Goal: Task Accomplishment & Management: Use online tool/utility

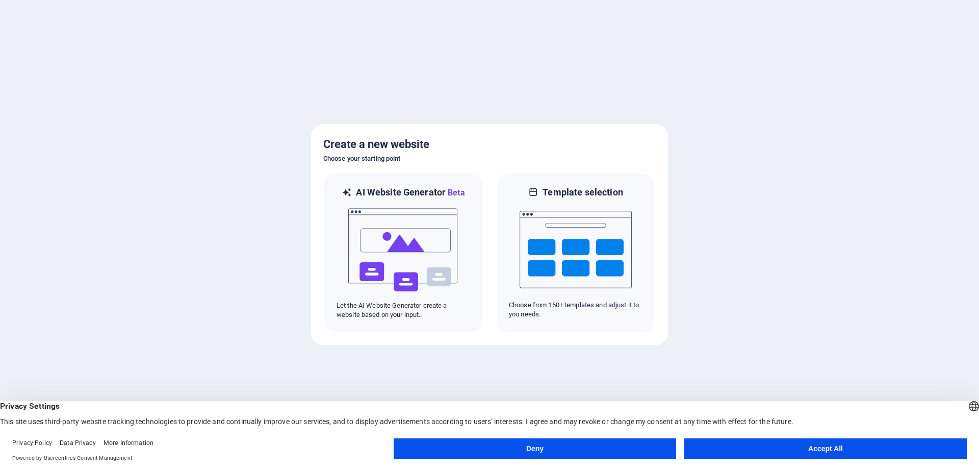
click at [810, 447] on button "Accept All" at bounding box center [825, 448] width 282 height 20
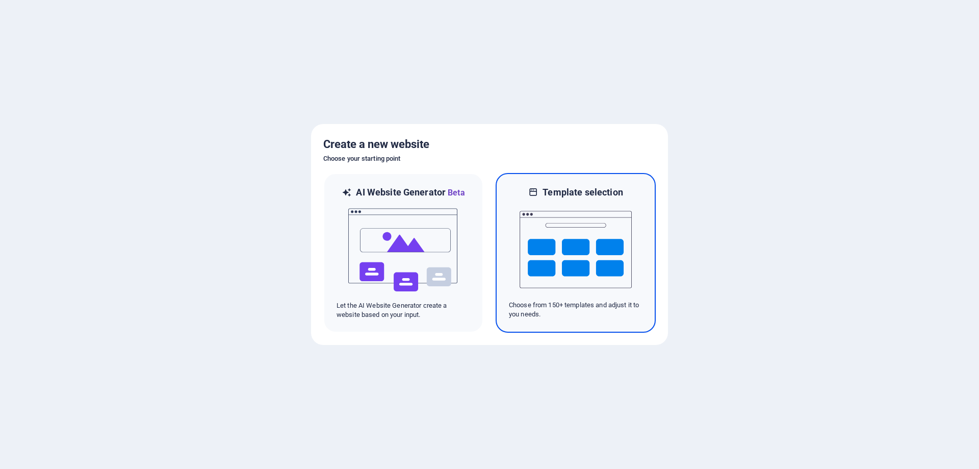
click at [539, 239] on img at bounding box center [576, 249] width 112 height 102
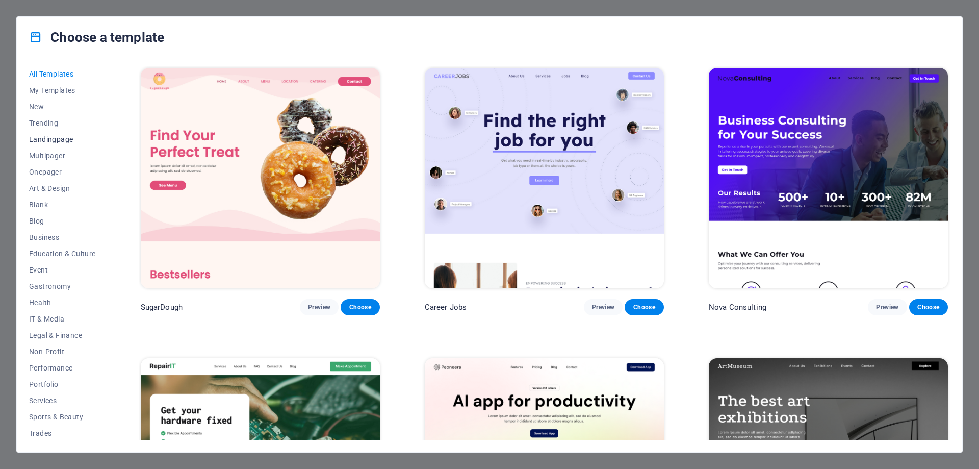
click at [55, 138] on span "Landingpage" at bounding box center [62, 139] width 67 height 8
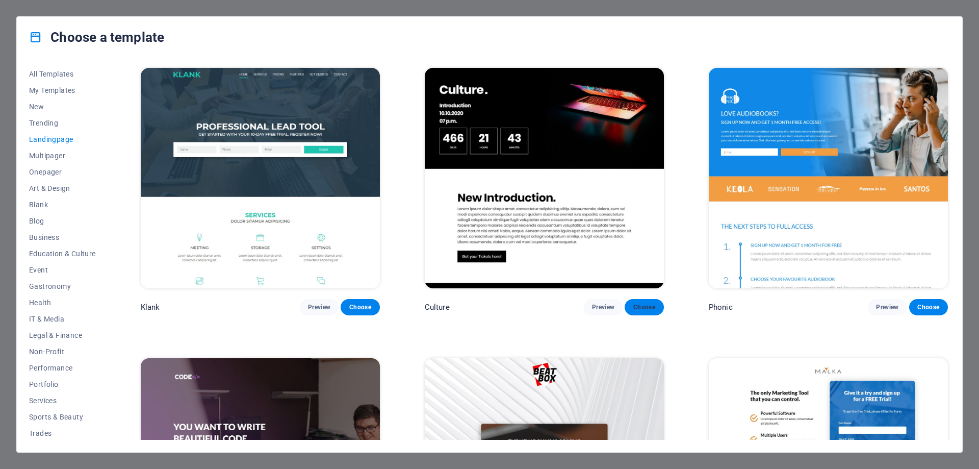
click at [640, 305] on span "Choose" at bounding box center [644, 307] width 22 height 8
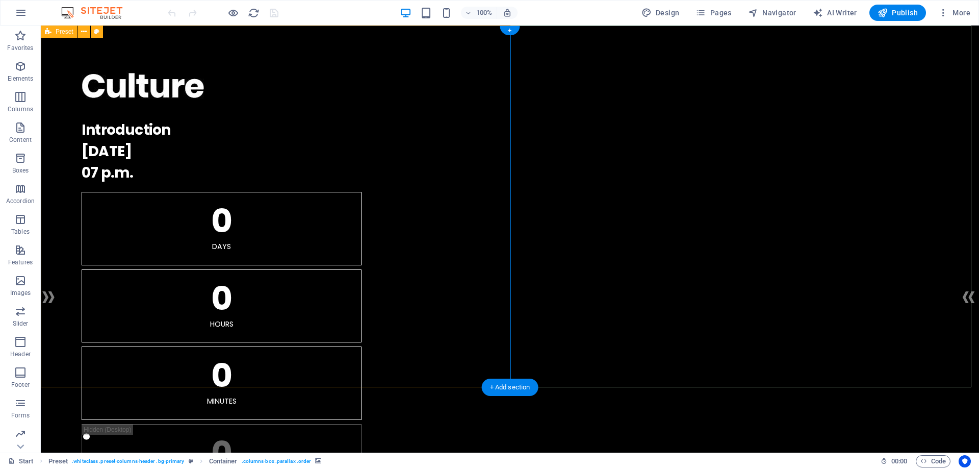
click at [20, 72] on icon "button" at bounding box center [20, 66] width 12 height 12
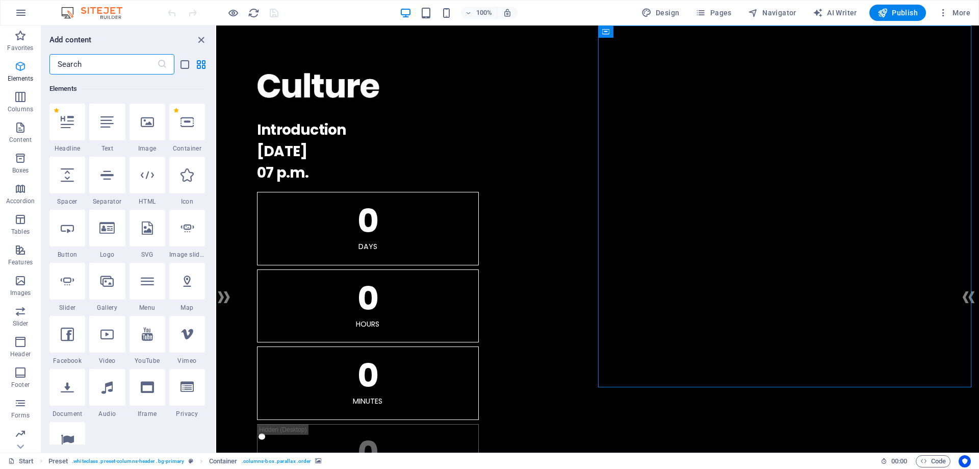
scroll to position [109, 0]
click at [314, 86] on div at bounding box center [597, 88] width 681 height 45
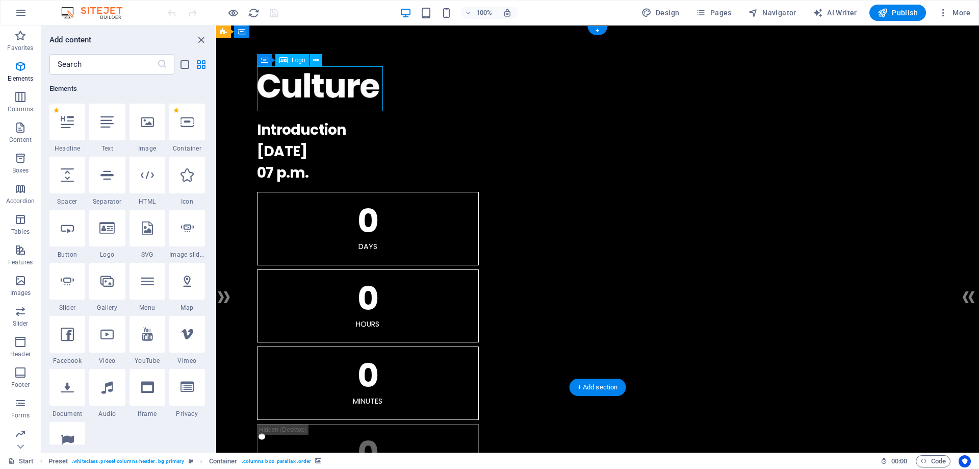
click at [314, 86] on div at bounding box center [597, 88] width 681 height 45
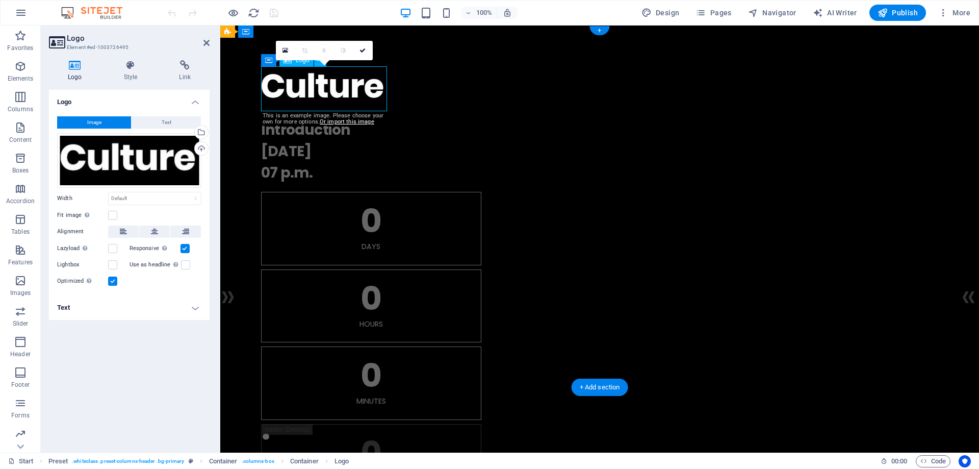
click at [314, 81] on div at bounding box center [599, 88] width 677 height 45
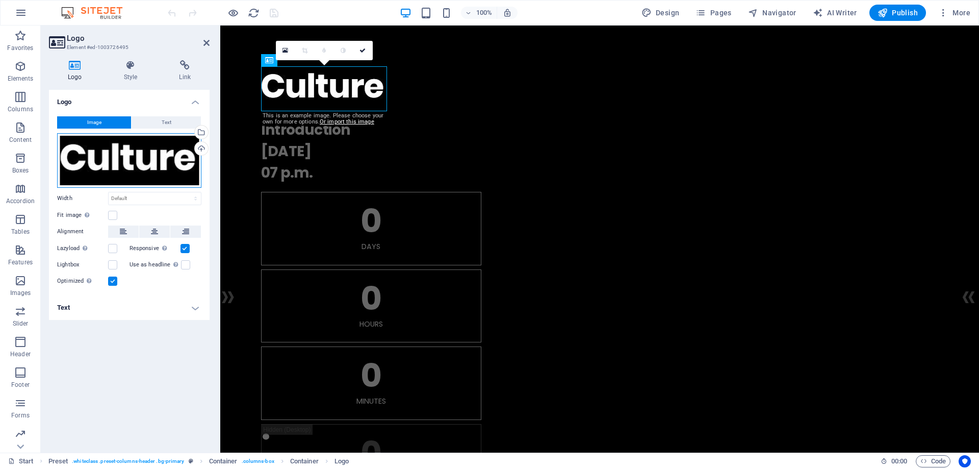
click at [143, 158] on div "Drag files here, click to choose files or select files from Files or our free s…" at bounding box center [129, 160] width 144 height 55
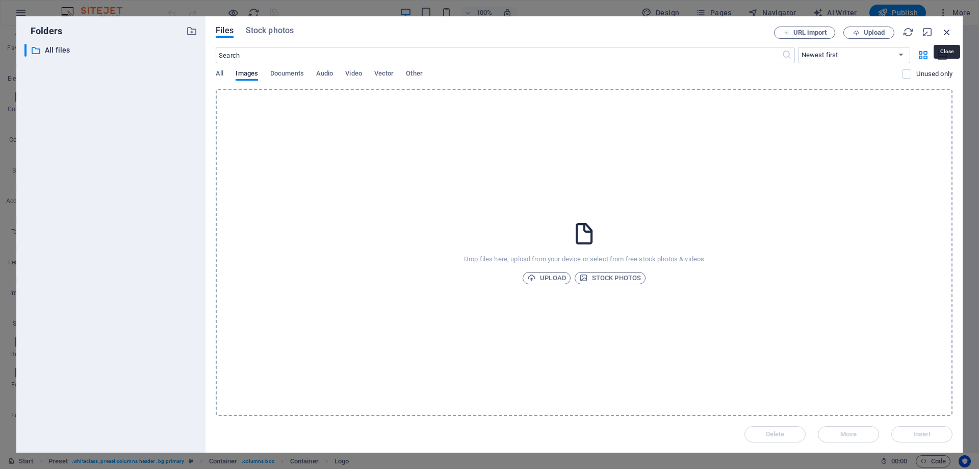
drag, startPoint x: 944, startPoint y: 32, endPoint x: 590, endPoint y: 41, distance: 353.9
click at [944, 32] on icon "button" at bounding box center [946, 32] width 11 height 11
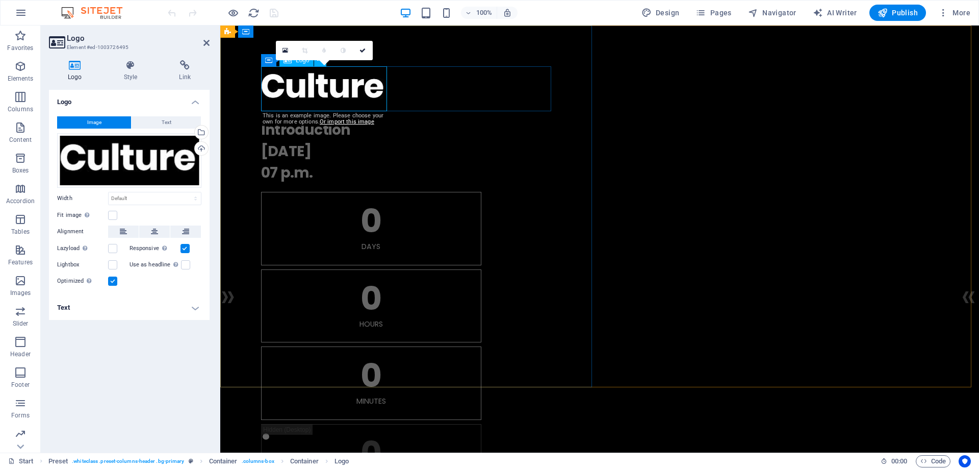
click at [331, 87] on div at bounding box center [599, 88] width 677 height 45
click at [444, 80] on div "." at bounding box center [599, 88] width 677 height 45
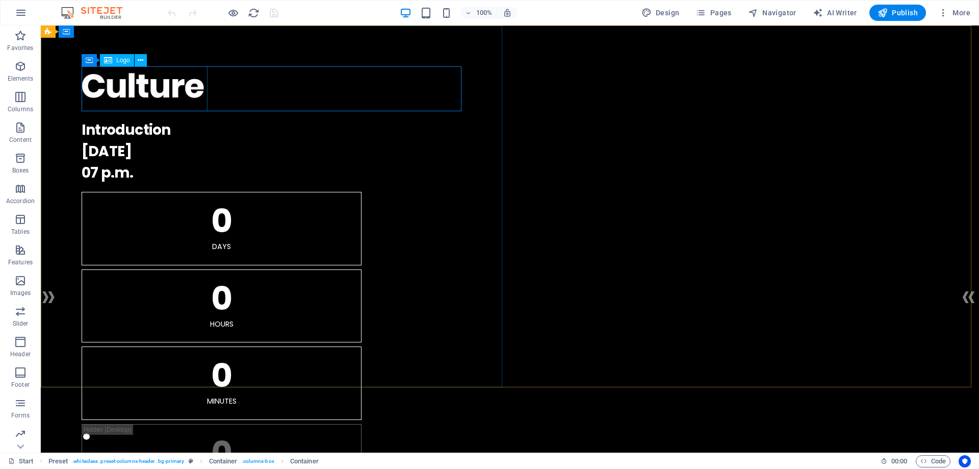
click at [114, 60] on div "Logo" at bounding box center [117, 60] width 34 height 12
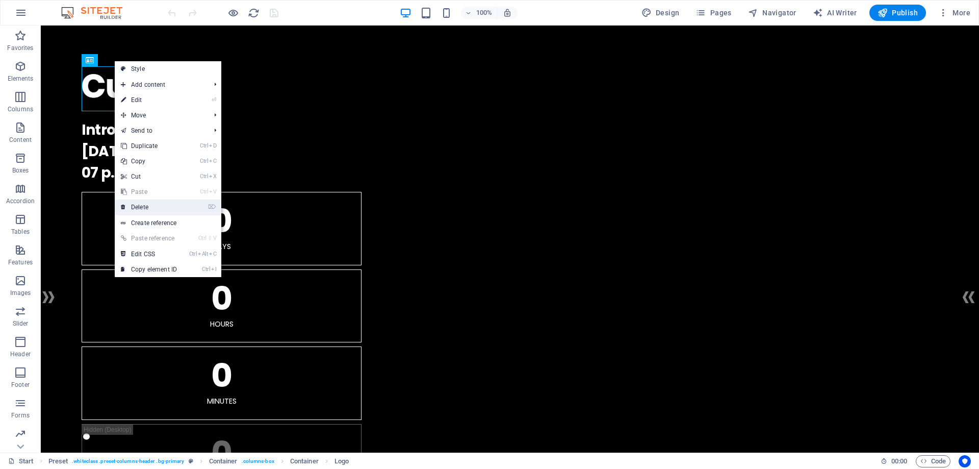
click at [149, 204] on link "⌦ Delete" at bounding box center [149, 206] width 68 height 15
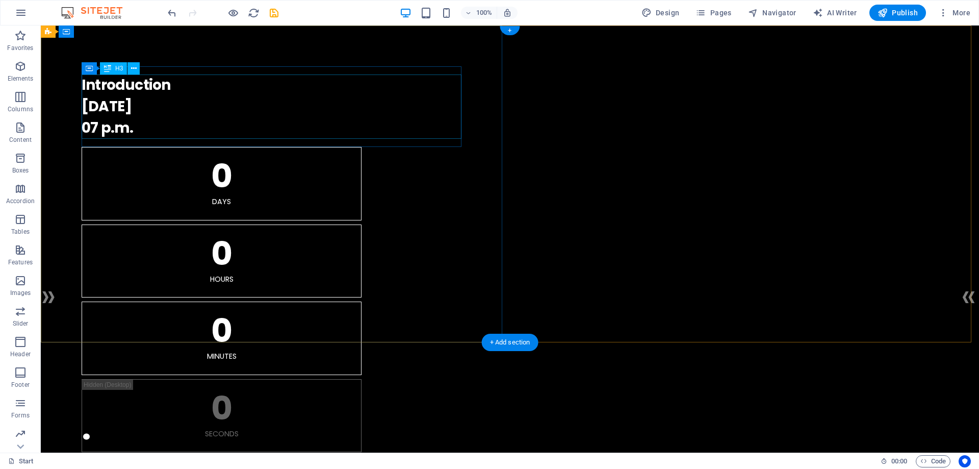
click at [144, 88] on div "Introduction [DATE] 07 p.m." at bounding box center [510, 106] width 857 height 64
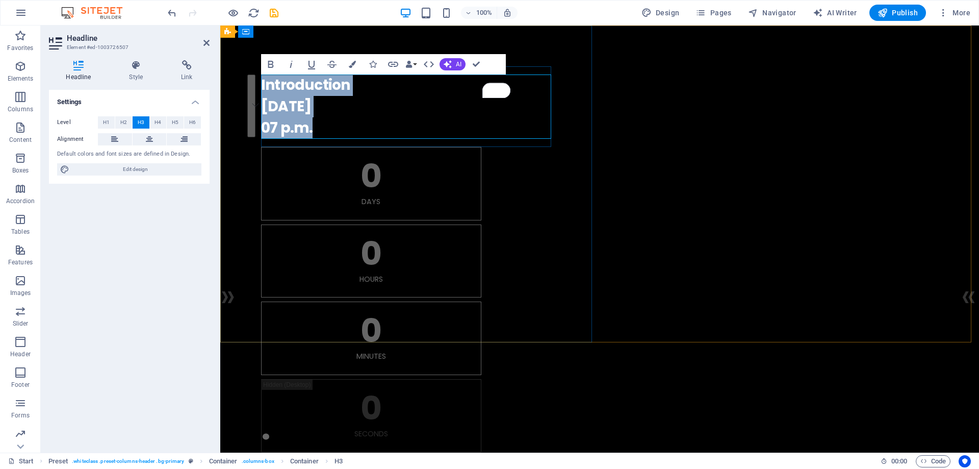
click at [367, 115] on h3 "Introduction [DATE] 07 p.m." at bounding box center [599, 106] width 677 height 64
drag, startPoint x: 289, startPoint y: 127, endPoint x: 254, endPoint y: 80, distance: 58.6
click at [254, 80] on div ". Introduction [DATE] 07 p.m. 0 Days 0 Hours 0 Minutes 0 Seconds" at bounding box center [599, 258] width 759 height 467
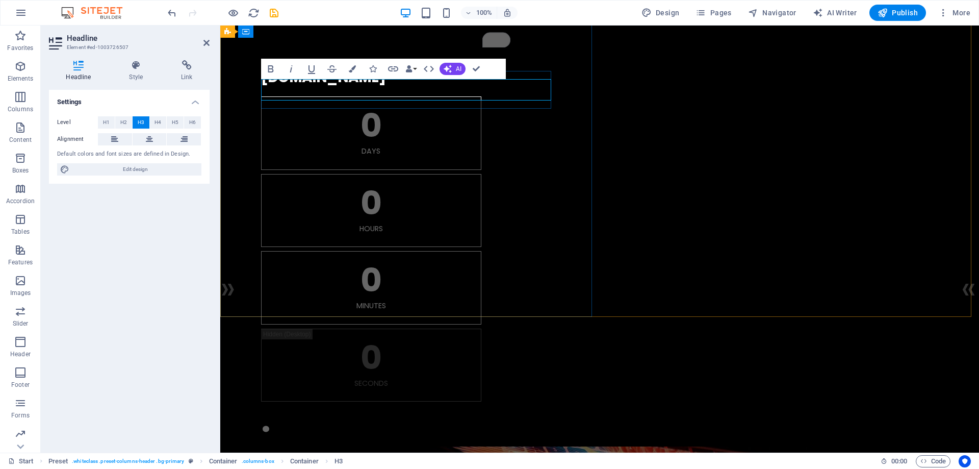
scroll to position [0, 0]
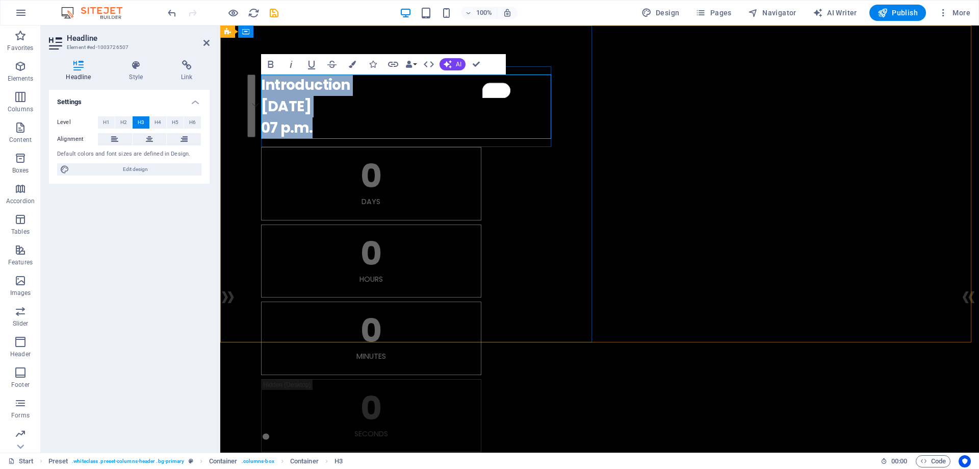
click at [390, 129] on h3 "Introduction [DATE] 07 p.m." at bounding box center [599, 106] width 677 height 64
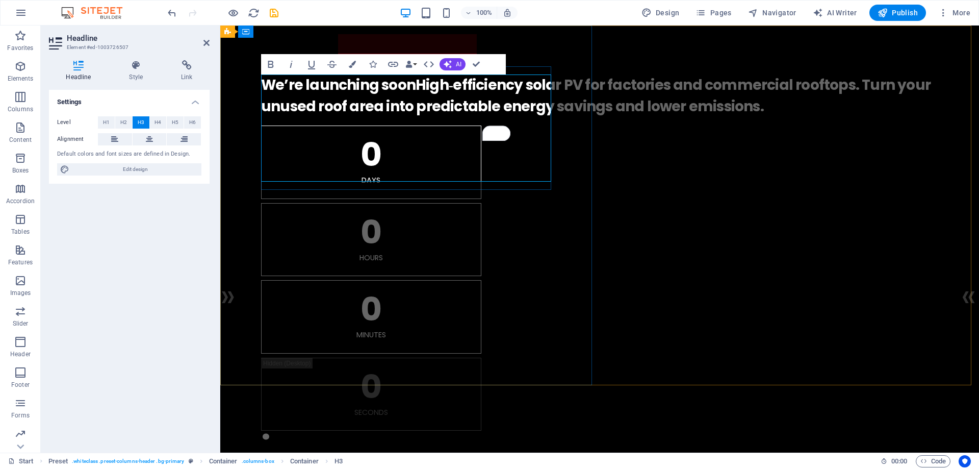
click at [414, 86] on h3 "We’re launching soonHigh‑efficiency solar PV for factories and commercial rooft…" at bounding box center [599, 95] width 677 height 43
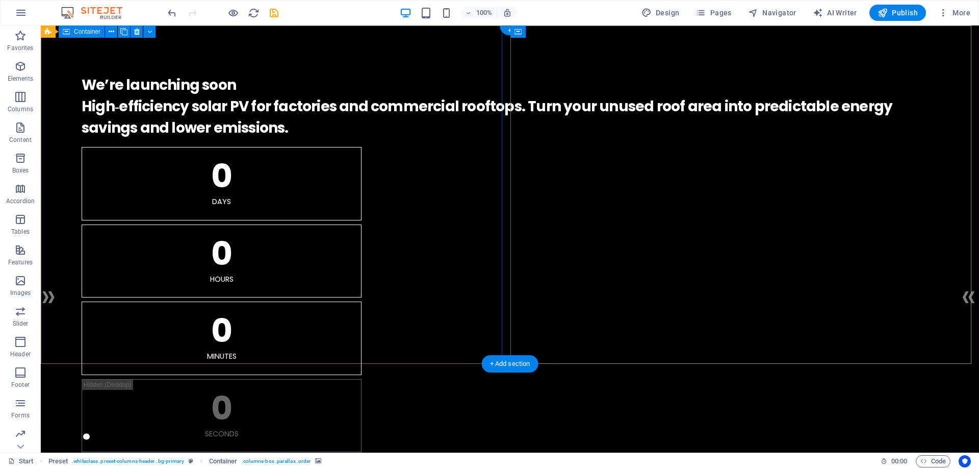
click at [357, 338] on div ". We’re launching soon High‑efficiency solar PV for factories and commercial ro…" at bounding box center [510, 258] width 938 height 467
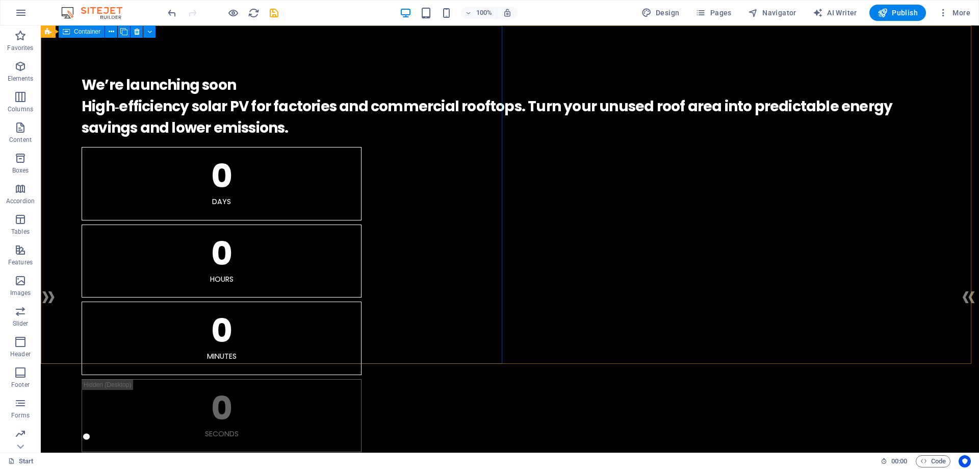
click at [87, 33] on span "Container" at bounding box center [87, 32] width 27 height 6
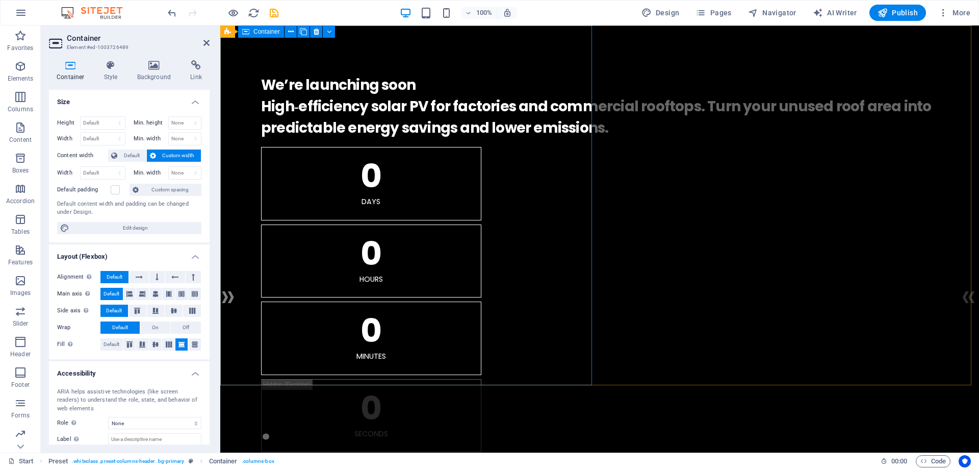
click at [327, 57] on div ". We’re launching soon High‑efficiency solar PV for factories and commercial ro…" at bounding box center [599, 258] width 759 height 467
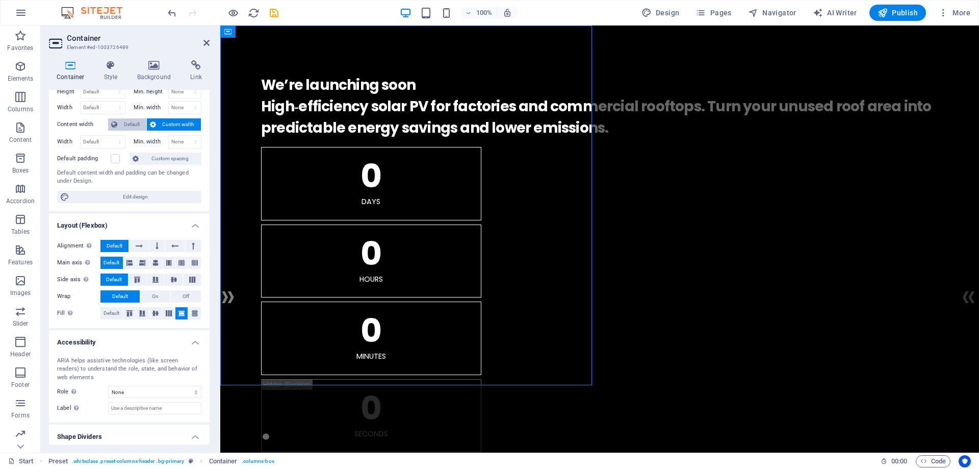
scroll to position [58, 0]
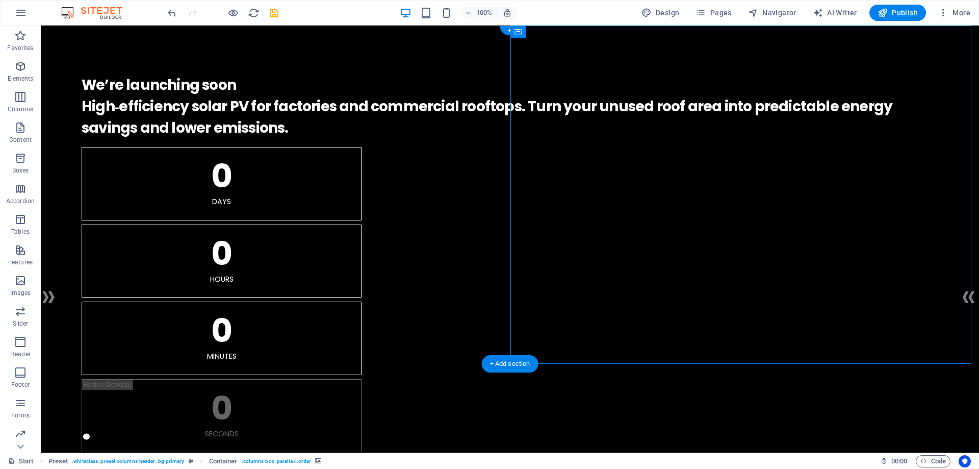
click at [479, 111] on div ". We’re launching soon High‑efficiency solar PV for factories and commercial ro…" at bounding box center [510, 258] width 938 height 467
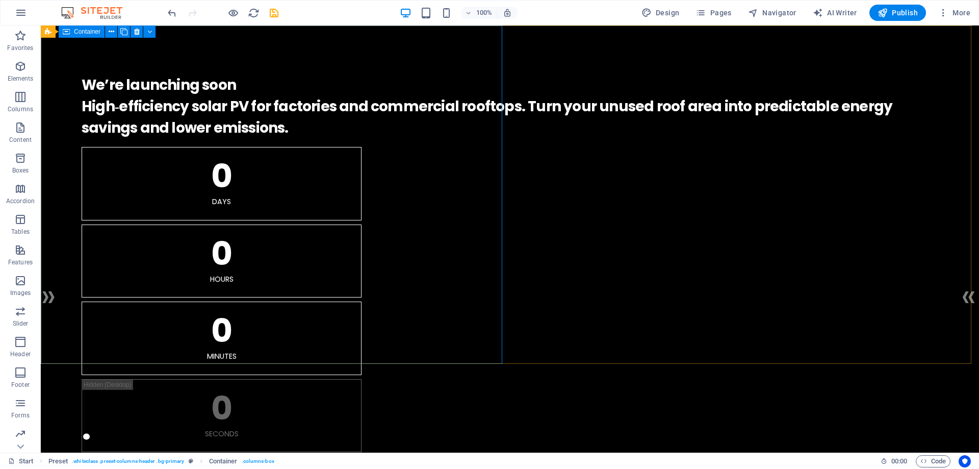
click at [67, 32] on icon at bounding box center [66, 31] width 7 height 12
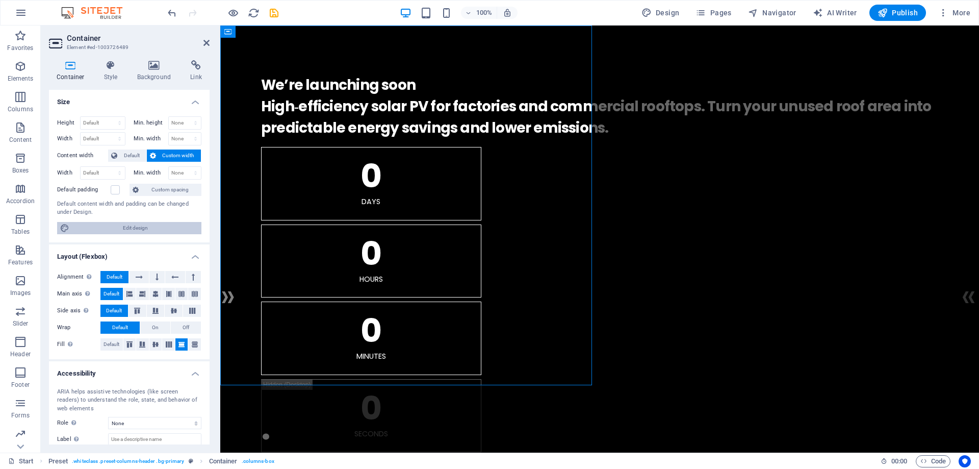
drag, startPoint x: 120, startPoint y: 230, endPoint x: 410, endPoint y: 141, distance: 303.5
click at [120, 230] on span "Edit design" at bounding box center [135, 228] width 126 height 12
select select "rem"
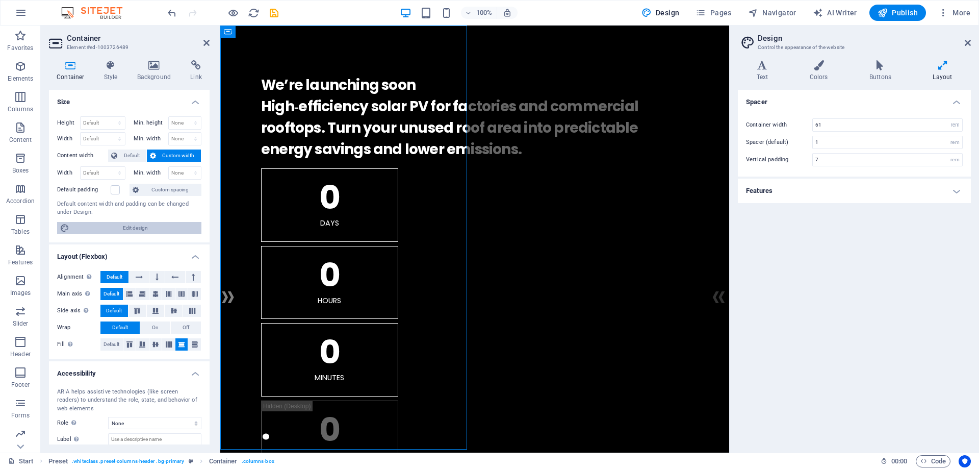
click at [123, 228] on span "Edit design" at bounding box center [135, 228] width 126 height 12
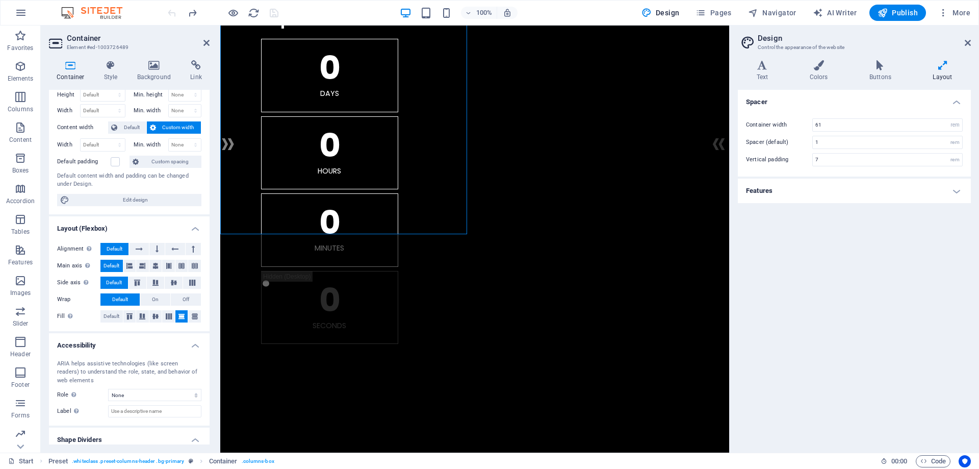
scroll to position [0, 0]
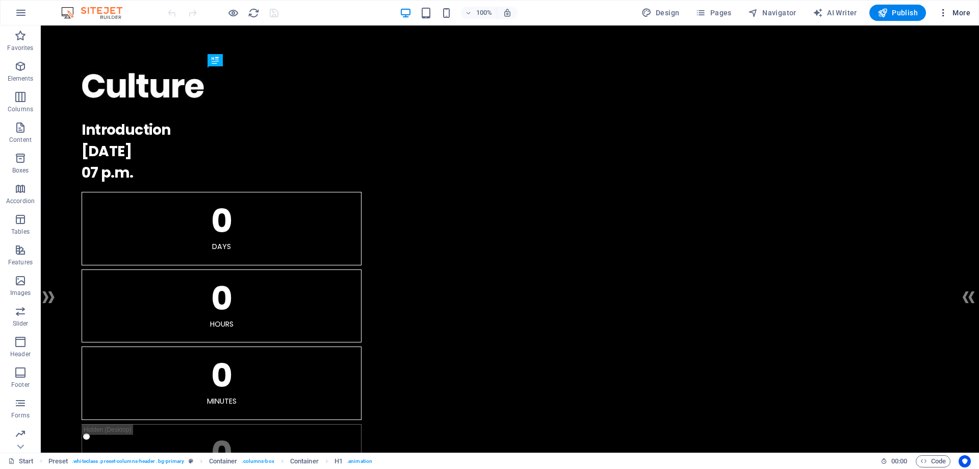
click at [957, 11] on span "More" at bounding box center [954, 13] width 32 height 10
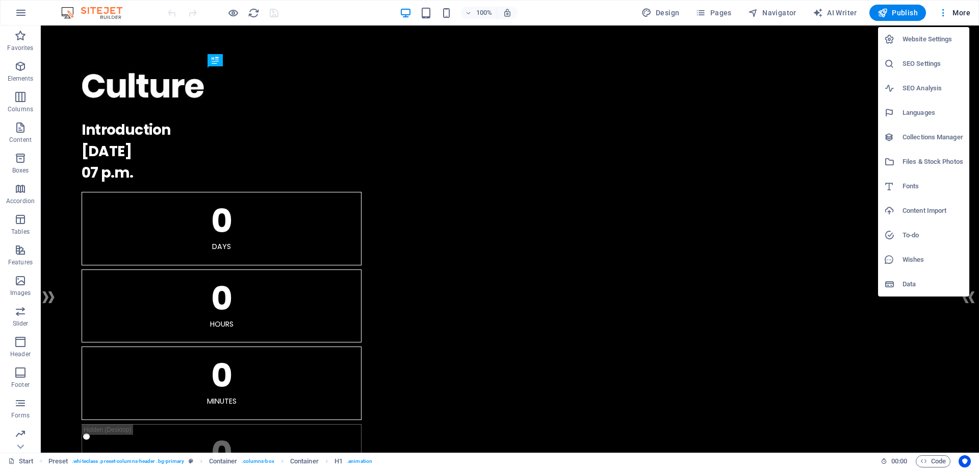
click at [21, 13] on div at bounding box center [489, 234] width 979 height 469
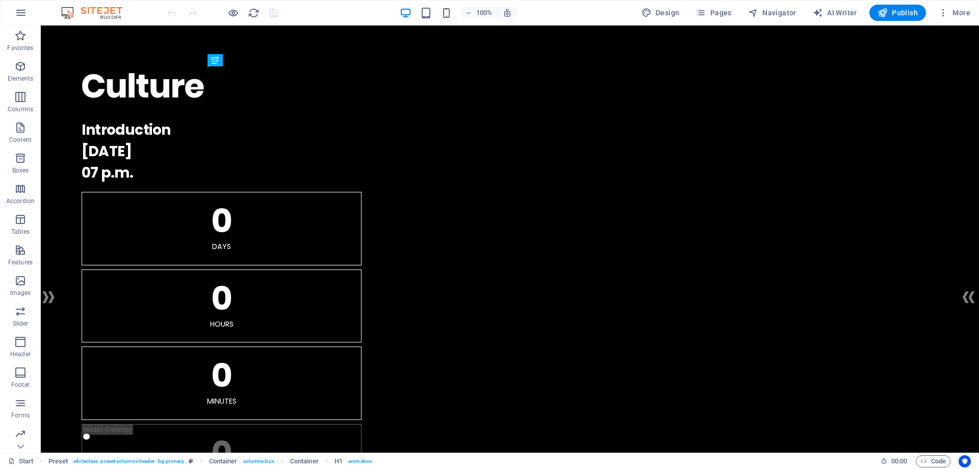
click at [21, 13] on icon "button" at bounding box center [21, 13] width 12 height 12
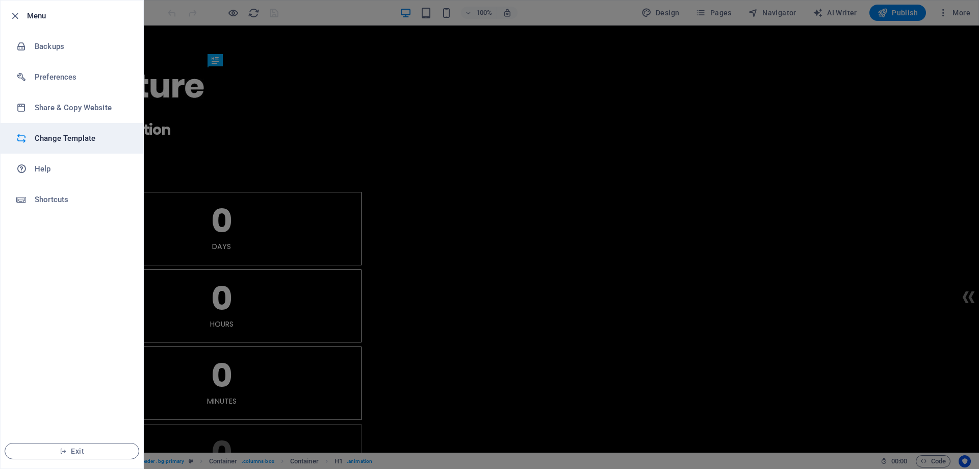
click at [50, 137] on h6 "Change Template" at bounding box center [82, 138] width 94 height 12
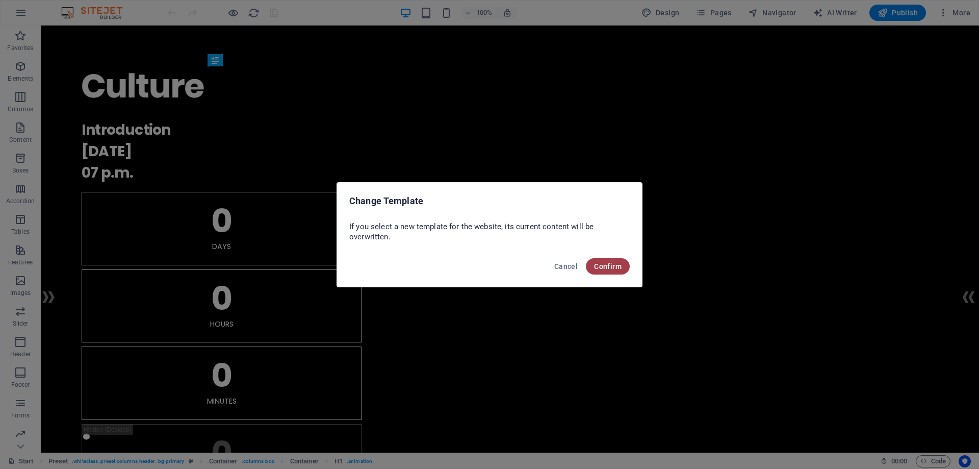
click at [610, 267] on span "Confirm" at bounding box center [608, 266] width 28 height 8
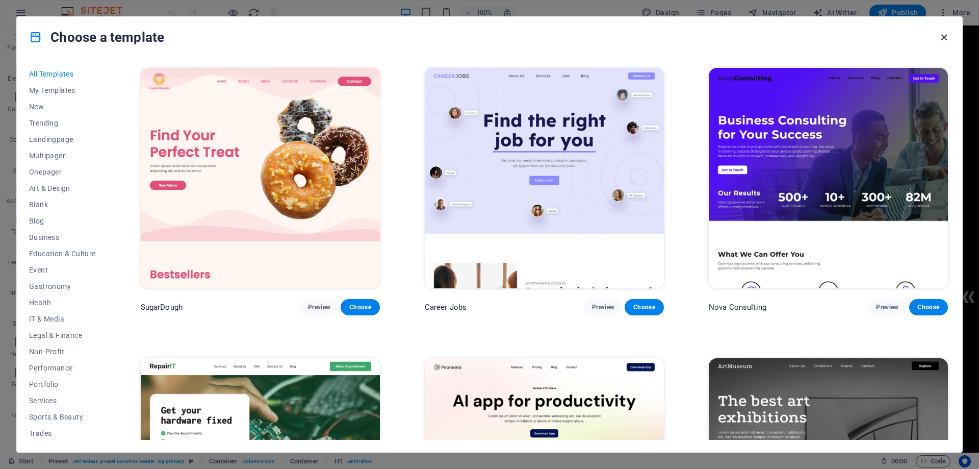
click at [942, 37] on icon "button" at bounding box center [944, 38] width 12 height 12
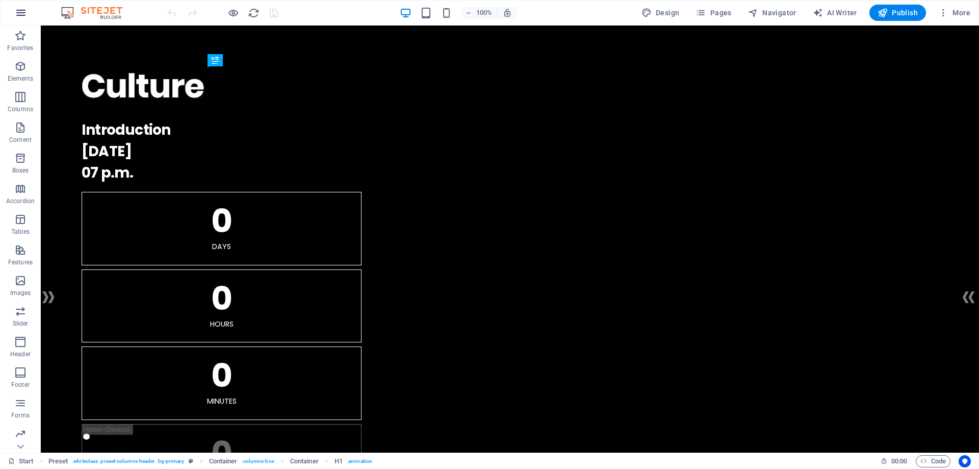
click at [15, 15] on icon "button" at bounding box center [21, 13] width 12 height 12
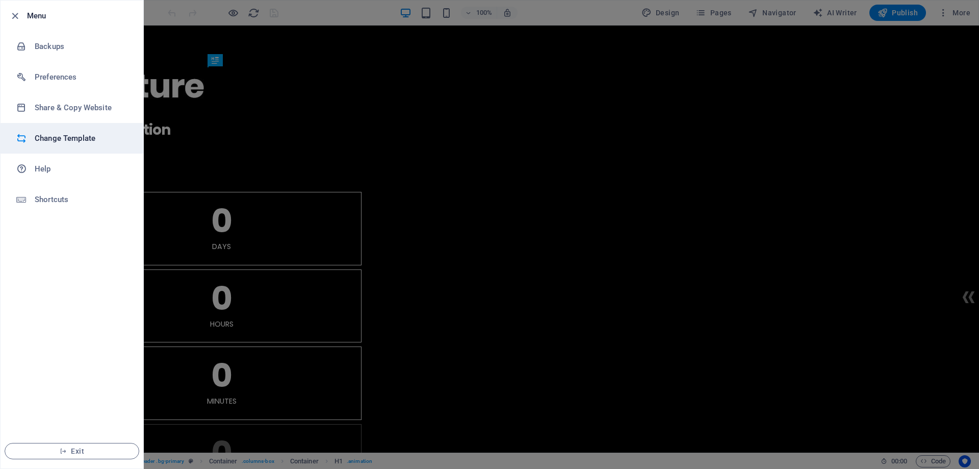
click at [52, 140] on h6 "Change Template" at bounding box center [82, 138] width 94 height 12
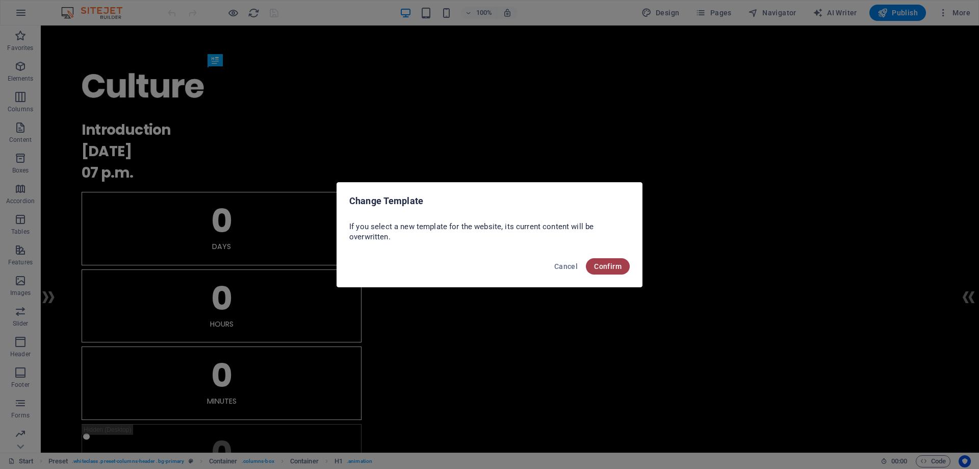
click at [600, 263] on span "Confirm" at bounding box center [608, 266] width 28 height 8
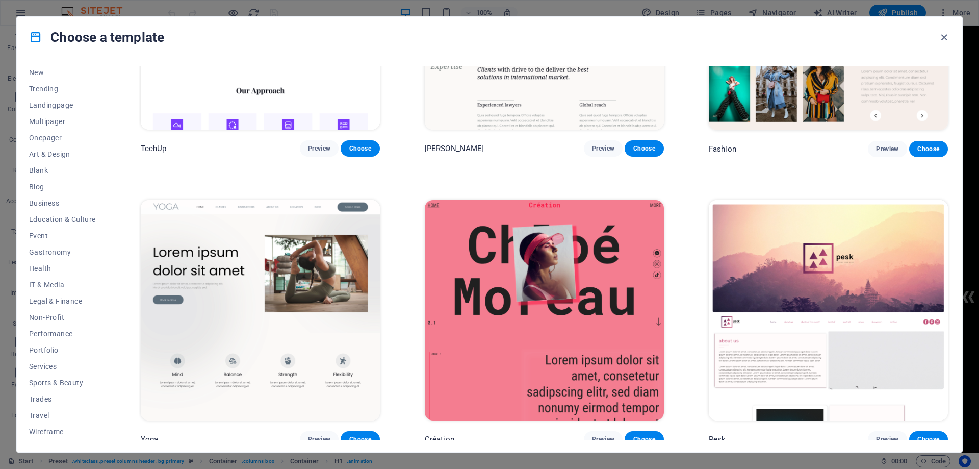
scroll to position [4436, 0]
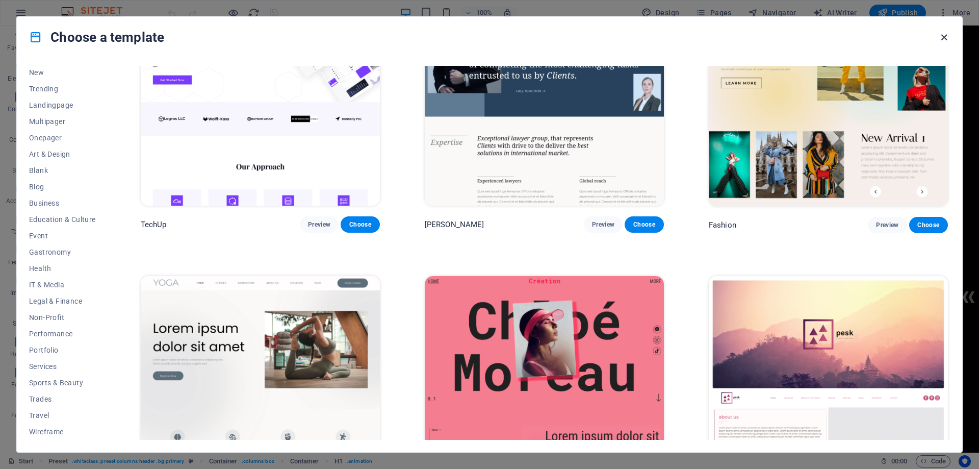
click at [946, 36] on icon "button" at bounding box center [944, 38] width 12 height 12
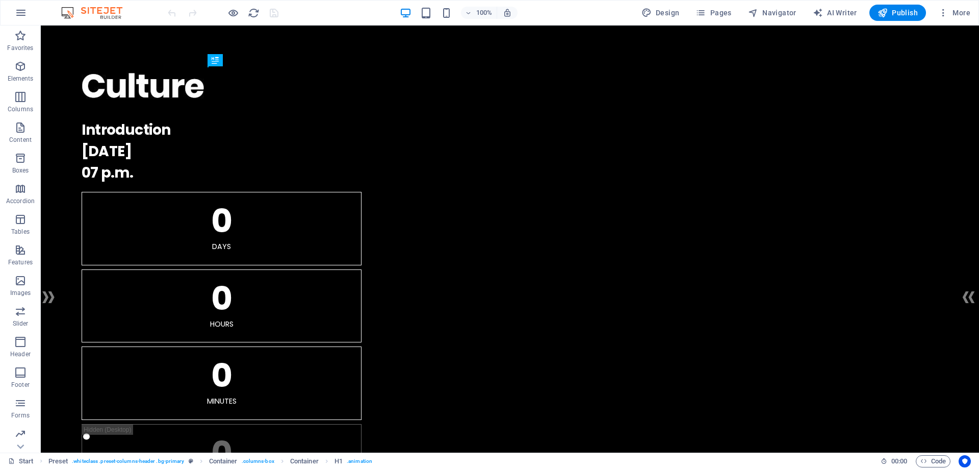
click at [86, 13] on img at bounding box center [97, 13] width 76 height 12
click at [98, 9] on img at bounding box center [97, 13] width 76 height 12
click at [98, 8] on img at bounding box center [97, 13] width 76 height 12
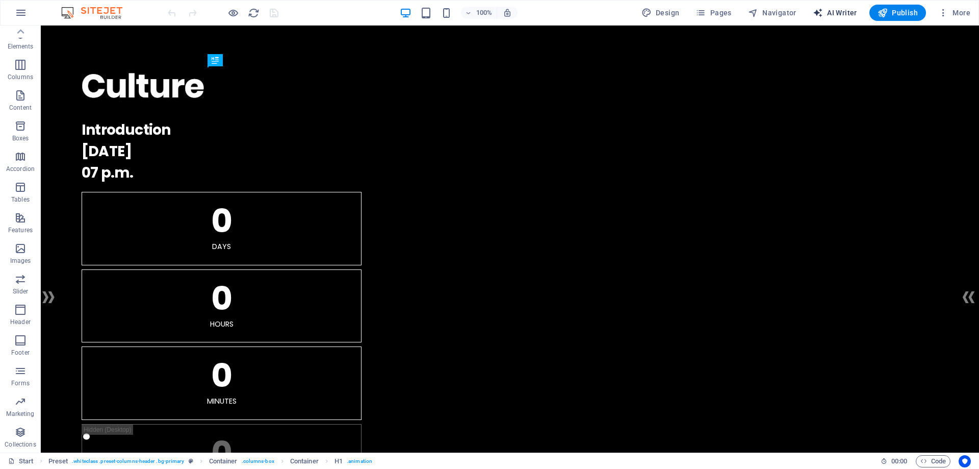
click at [827, 9] on span "AI Writer" at bounding box center [835, 13] width 44 height 10
select select "English"
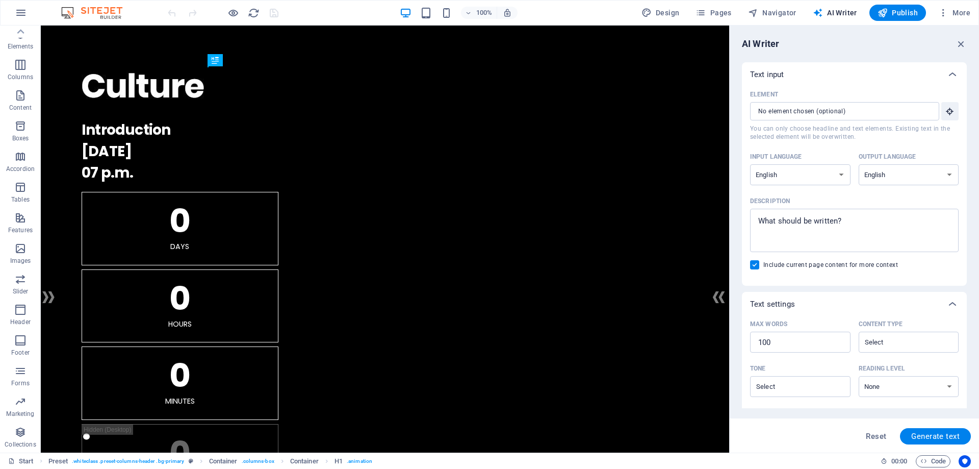
scroll to position [0, 0]
click at [710, 11] on span "Pages" at bounding box center [713, 13] width 36 height 10
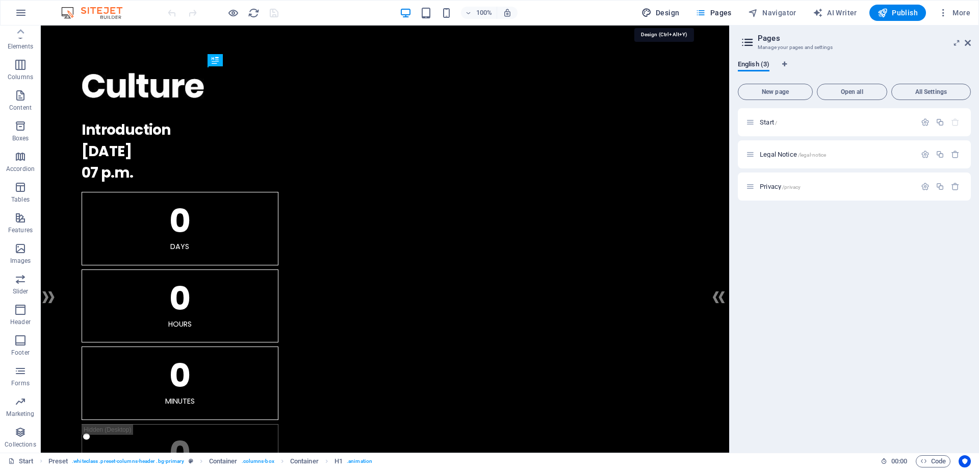
click at [670, 12] on span "Design" at bounding box center [660, 13] width 38 height 10
select select "rem"
select select "400"
select select "px"
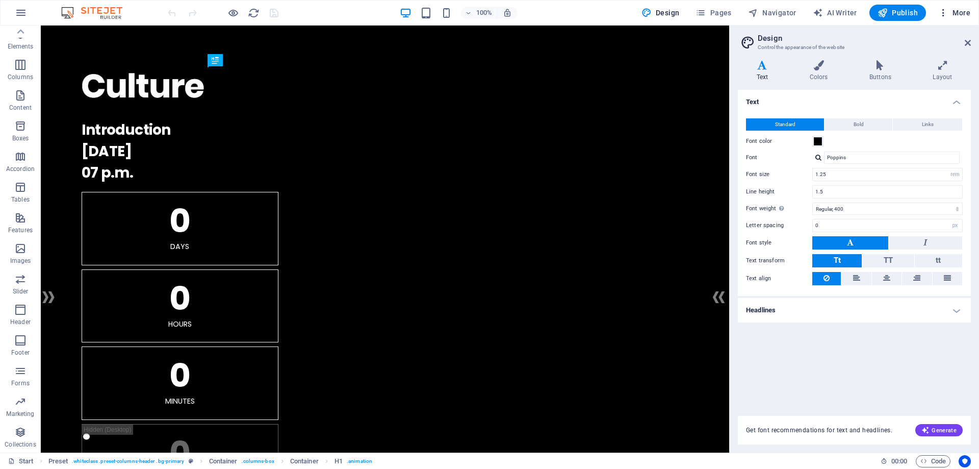
click at [955, 14] on span "More" at bounding box center [954, 13] width 32 height 10
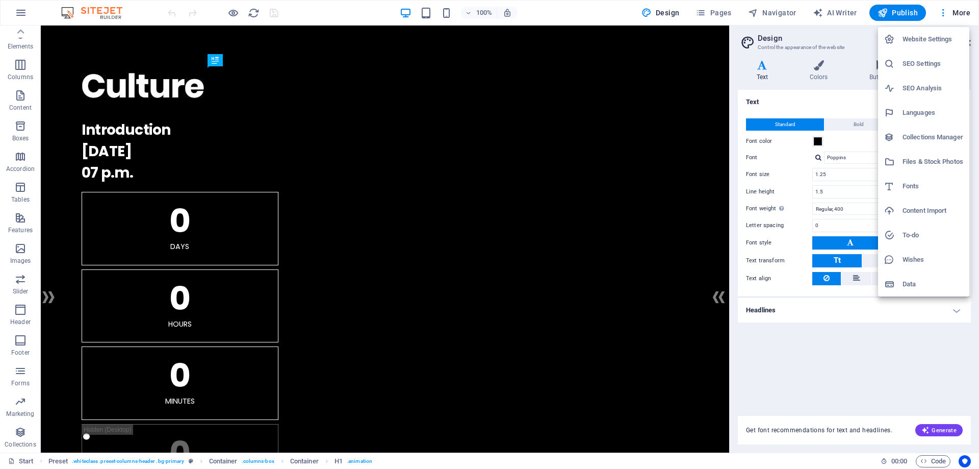
click at [302, 119] on div at bounding box center [489, 234] width 979 height 469
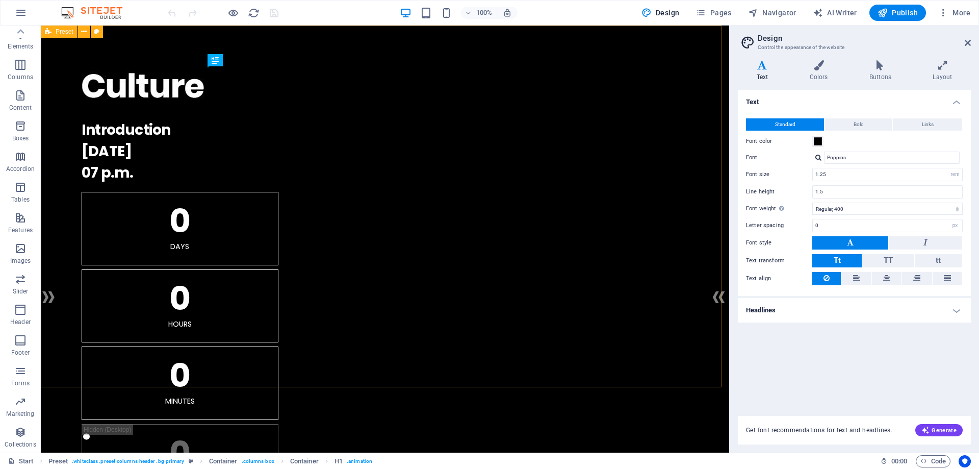
click at [45, 33] on icon at bounding box center [48, 31] width 7 height 12
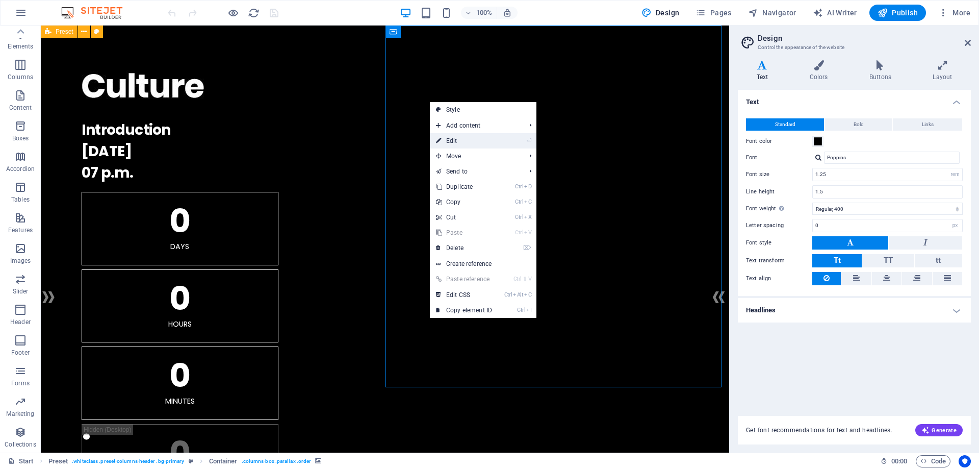
click at [455, 140] on link "⏎ Edit" at bounding box center [464, 140] width 68 height 15
select select "px"
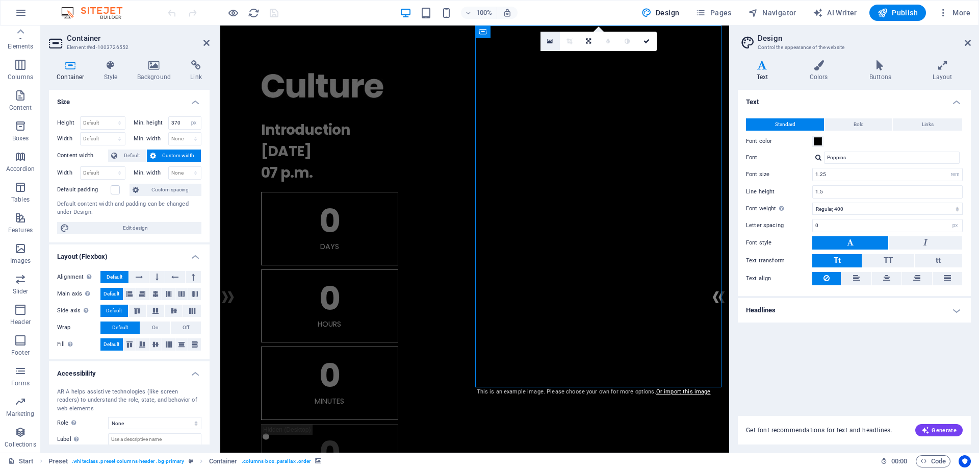
click at [549, 40] on icon at bounding box center [550, 41] width 6 height 7
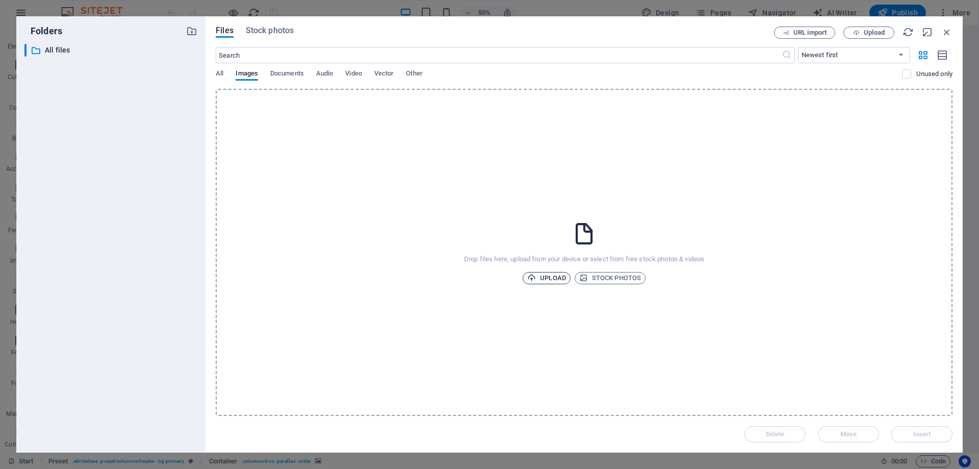
click at [547, 278] on span "Upload" at bounding box center [546, 278] width 39 height 12
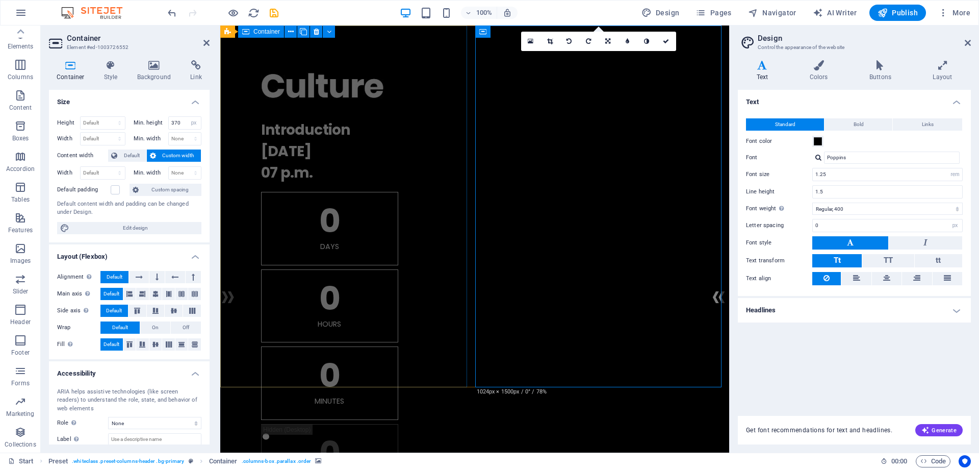
click at [460, 147] on div ". Introduction [DATE] 07 p.m. 0 Days 0 Hours 0 Minutes 0 Seconds" at bounding box center [474, 281] width 509 height 512
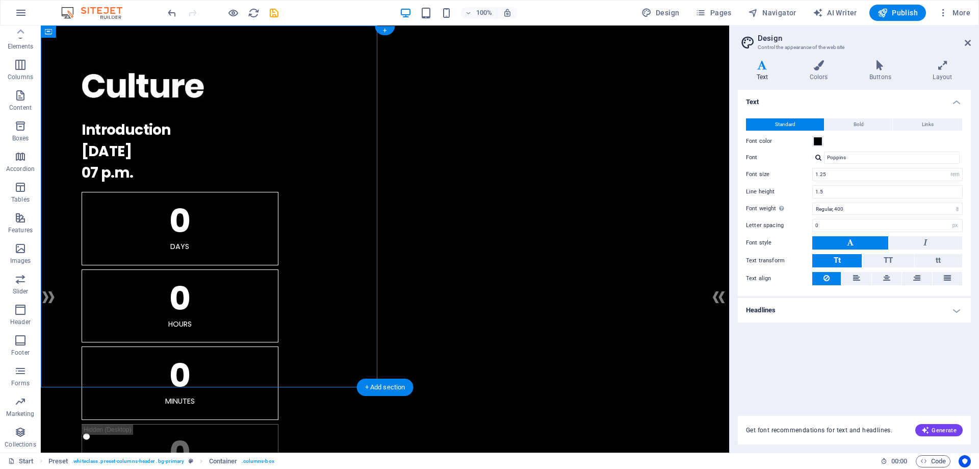
drag, startPoint x: 510, startPoint y: 194, endPoint x: 490, endPoint y: 191, distance: 20.2
click at [341, 160] on div ". Introduction [DATE] 07 p.m. 0 Days 0 Hours 0 Minutes 0 Seconds" at bounding box center [385, 281] width 688 height 512
click at [344, 160] on div ". Introduction [DATE] 07 p.m. 0 Days 0 Hours 0 Minutes 0 Seconds" at bounding box center [385, 281] width 688 height 512
click at [159, 94] on div at bounding box center [385, 88] width 607 height 45
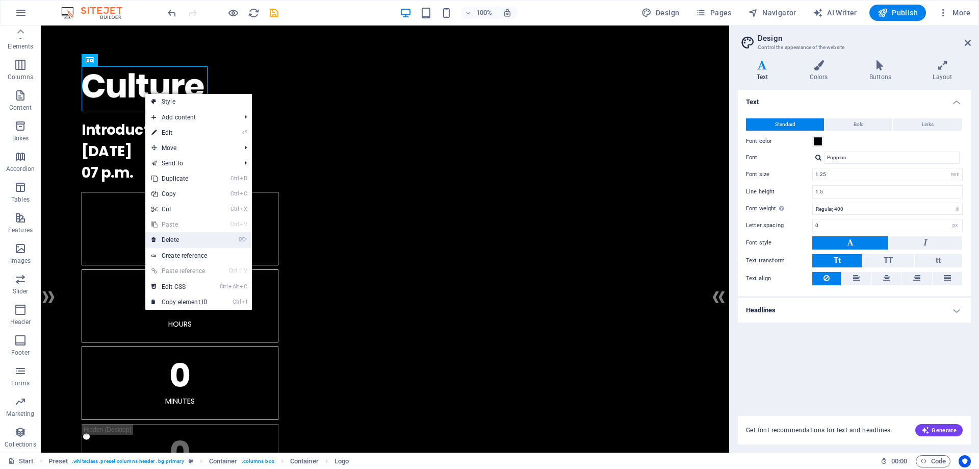
click at [170, 238] on link "⌦ Delete" at bounding box center [179, 239] width 68 height 15
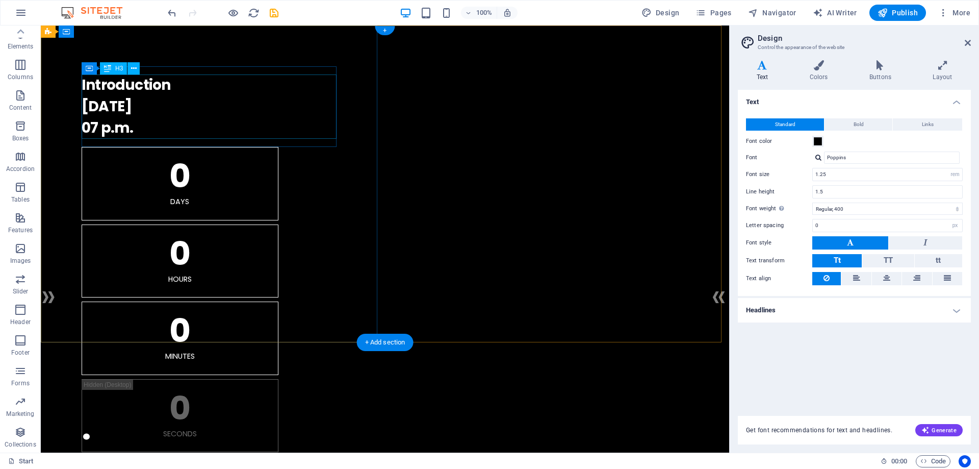
click at [159, 85] on div "Introduction [DATE] 07 p.m." at bounding box center [385, 106] width 607 height 64
click at [170, 85] on div "Introduction [DATE] 07 p.m." at bounding box center [385, 106] width 607 height 64
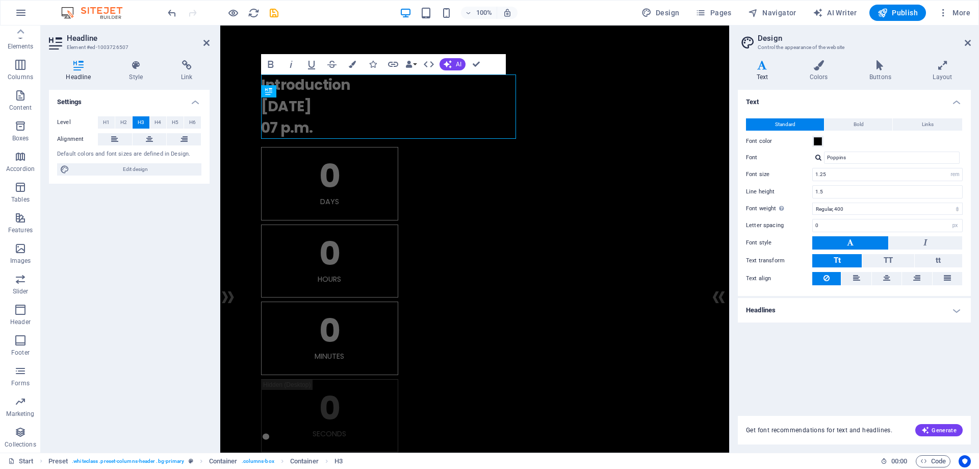
click at [160, 85] on div "Headline Style Link Settings Level H1 H2 H3 H4 H5 H6 Alignment Default colors a…" at bounding box center [129, 252] width 161 height 384
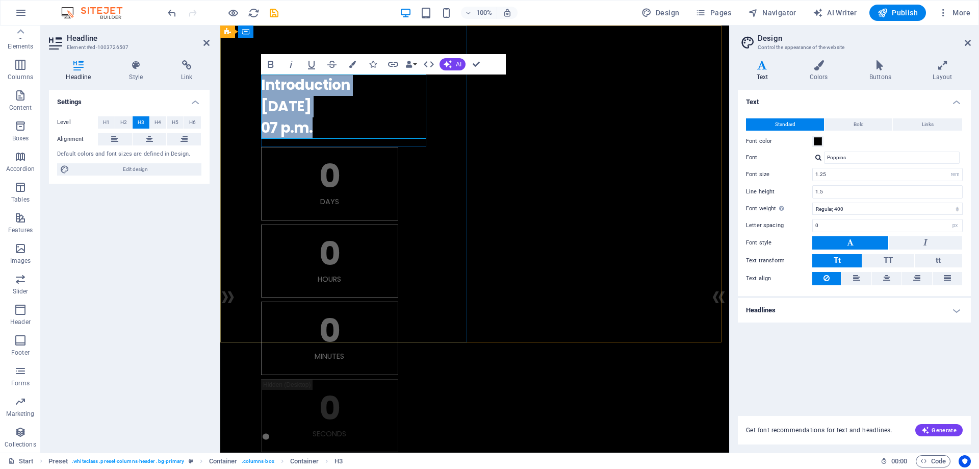
click at [289, 89] on h3 "Introduction [DATE] 07 p.m." at bounding box center [474, 106] width 427 height 64
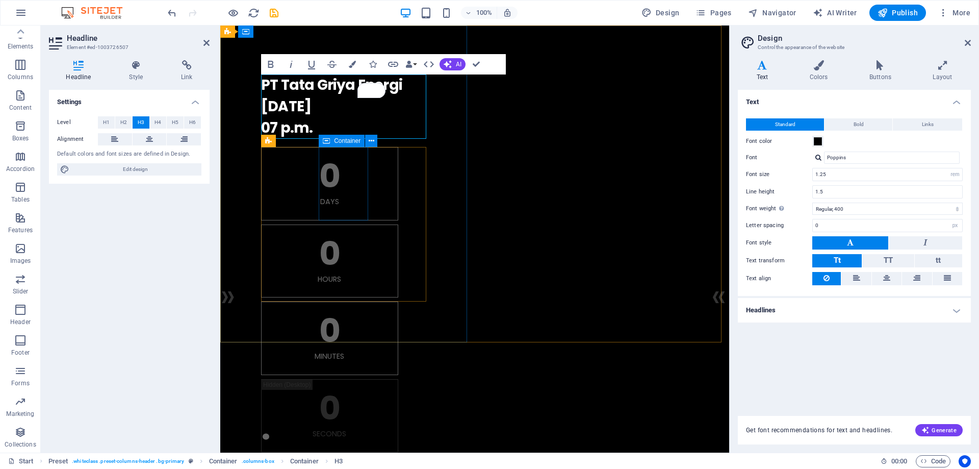
scroll to position [0, 2]
click at [282, 106] on h3 "​PT Tata Griya Energi [DATE] 07 p.m." at bounding box center [474, 106] width 427 height 64
drag, startPoint x: 262, startPoint y: 104, endPoint x: 317, endPoint y: 125, distance: 58.9
click at [317, 125] on h3 "​PT Tata Griya Energi [DATE] 07 p.m." at bounding box center [474, 106] width 427 height 64
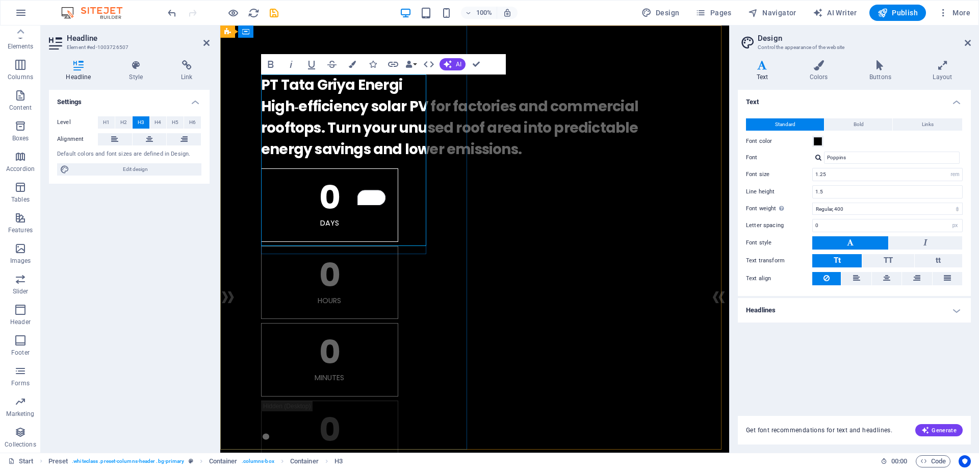
click at [411, 134] on h3 "PT Tata Griya Energi High‑efficiency solar PV for factories and commercial roof…" at bounding box center [474, 117] width 427 height 86
drag, startPoint x: 479, startPoint y: 64, endPoint x: 340, endPoint y: 55, distance: 139.5
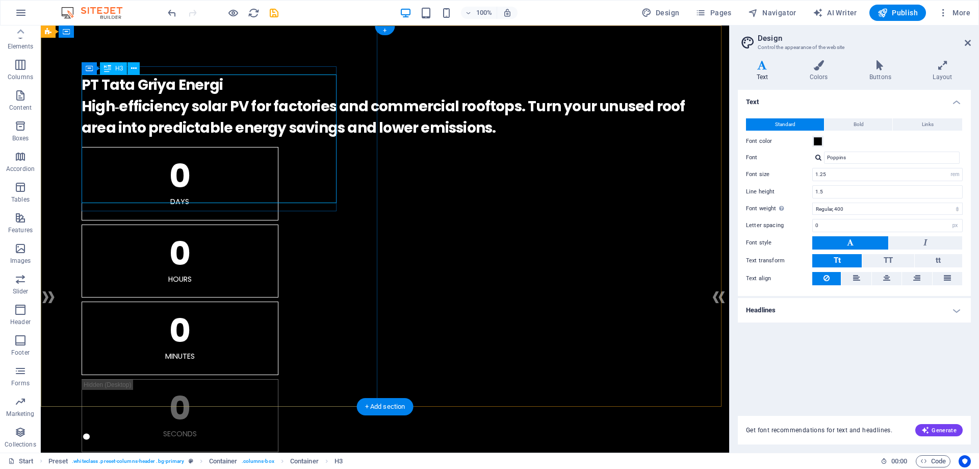
click at [335, 97] on div "PT Tata Griya Energi High‑efficiency solar PV for factories and commercial roof…" at bounding box center [385, 106] width 607 height 64
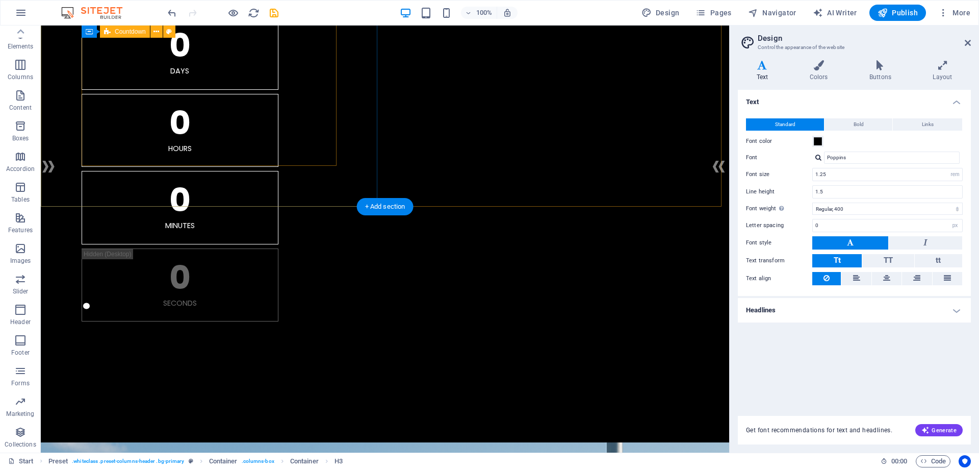
scroll to position [51, 0]
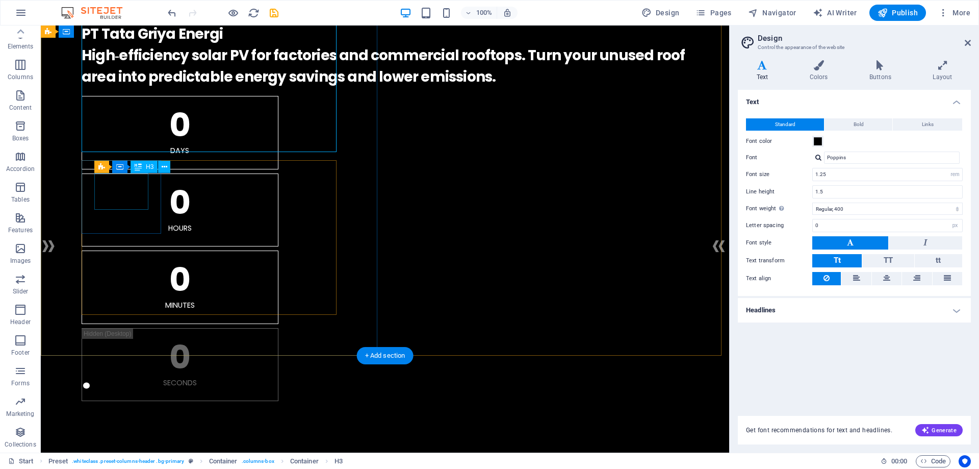
click at [123, 141] on div "0" at bounding box center [179, 125] width 171 height 33
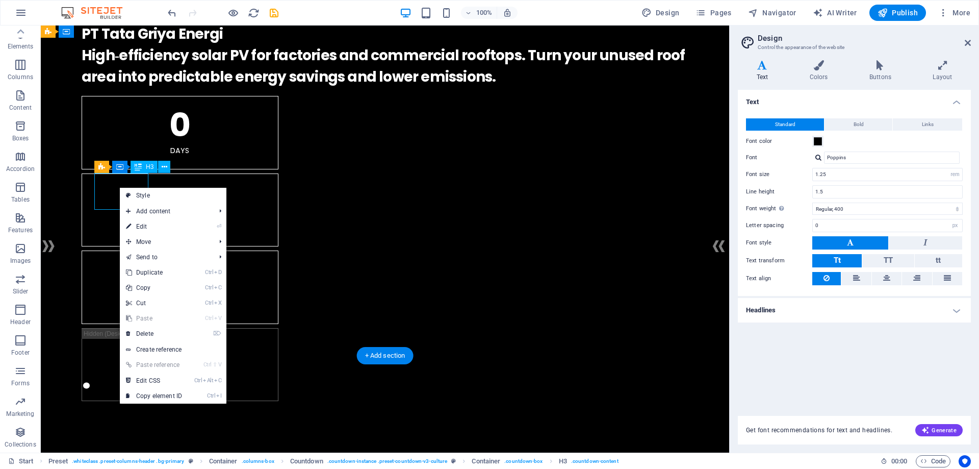
click at [113, 141] on div "0" at bounding box center [179, 125] width 171 height 33
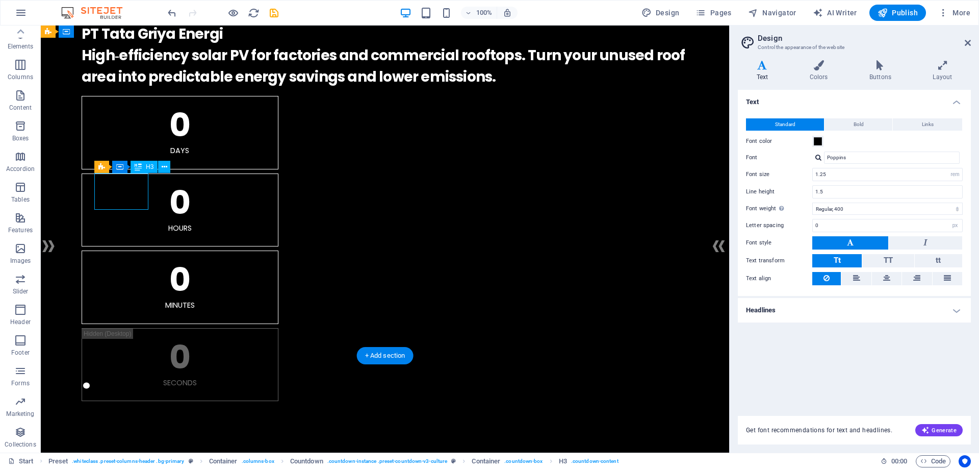
click at [113, 141] on div "0" at bounding box center [179, 125] width 171 height 33
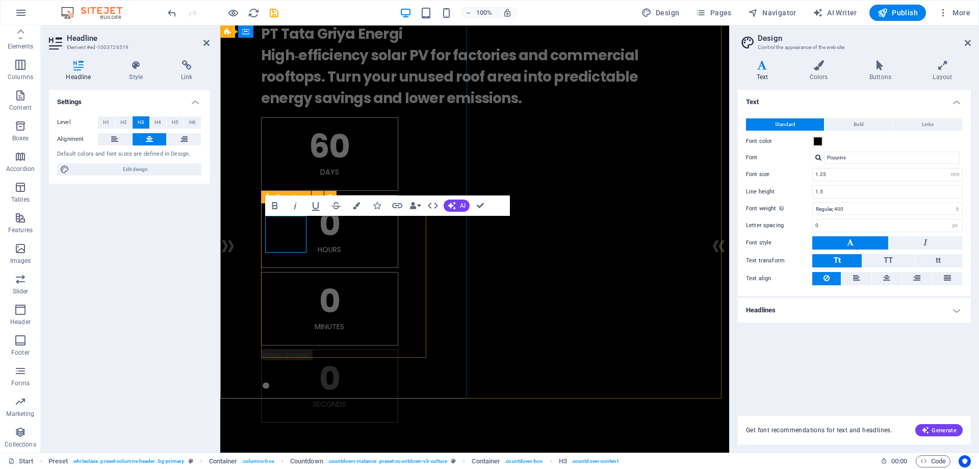
click at [363, 304] on div "60 Days 0 Hours 0 Minutes 0 Seconds" at bounding box center [474, 269] width 427 height 305
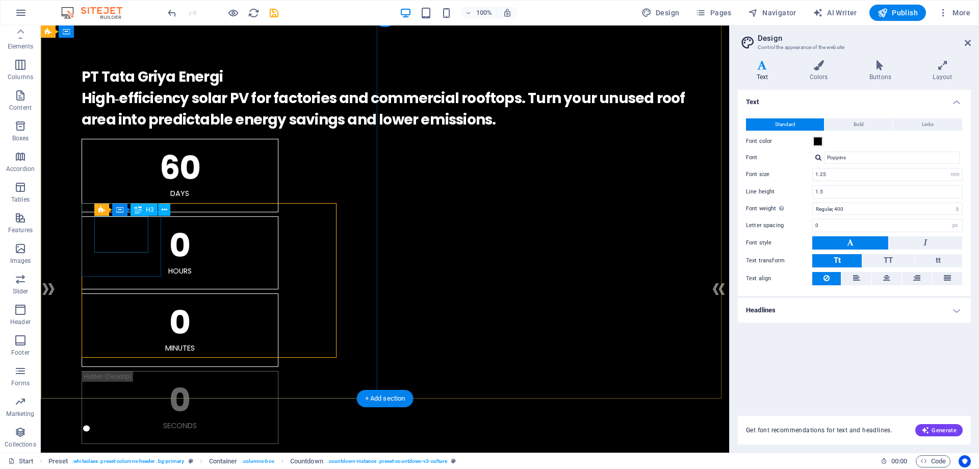
click at [121, 184] on div "60" at bounding box center [179, 167] width 171 height 33
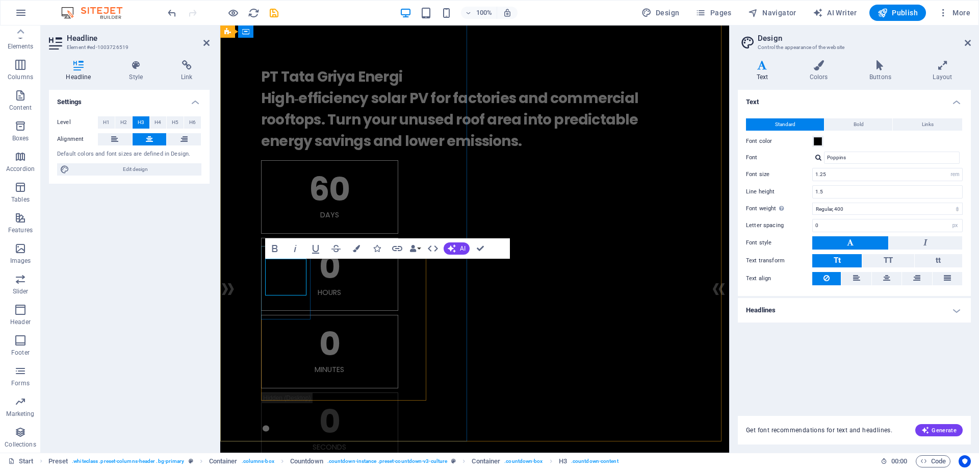
click at [287, 205] on h3 "60" at bounding box center [330, 189] width 112 height 33
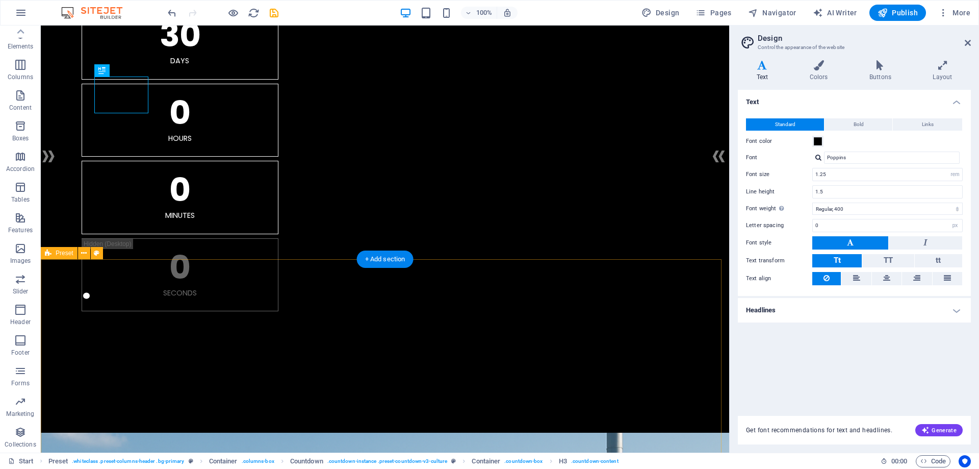
scroll to position [153, 0]
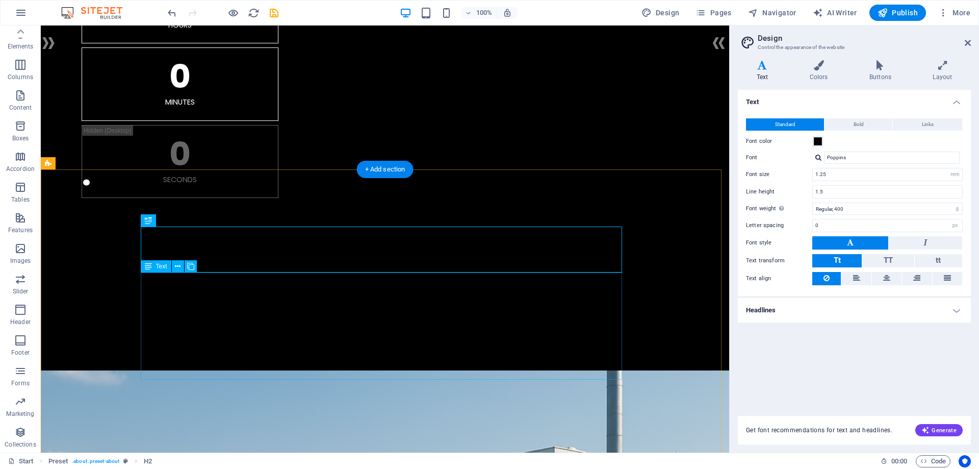
scroll to position [255, 0]
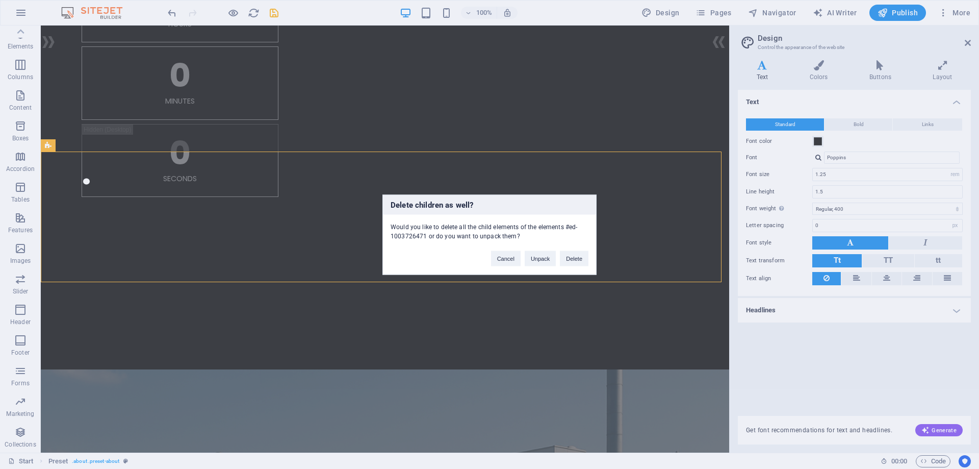
click at [275, 241] on div "Delete children as well? Would you like to delete all the child elements of the…" at bounding box center [489, 234] width 979 height 469
click at [315, 242] on div "Delete children as well? Would you like to delete all the child elements of the…" at bounding box center [489, 234] width 979 height 469
click at [251, 280] on div "Delete children as well? Would you like to delete all the child elements of the…" at bounding box center [489, 234] width 979 height 469
click at [253, 289] on div "Delete children as well? Would you like to delete all the child elements of the…" at bounding box center [489, 234] width 979 height 469
drag, startPoint x: 573, startPoint y: 256, endPoint x: 451, endPoint y: 233, distance: 123.6
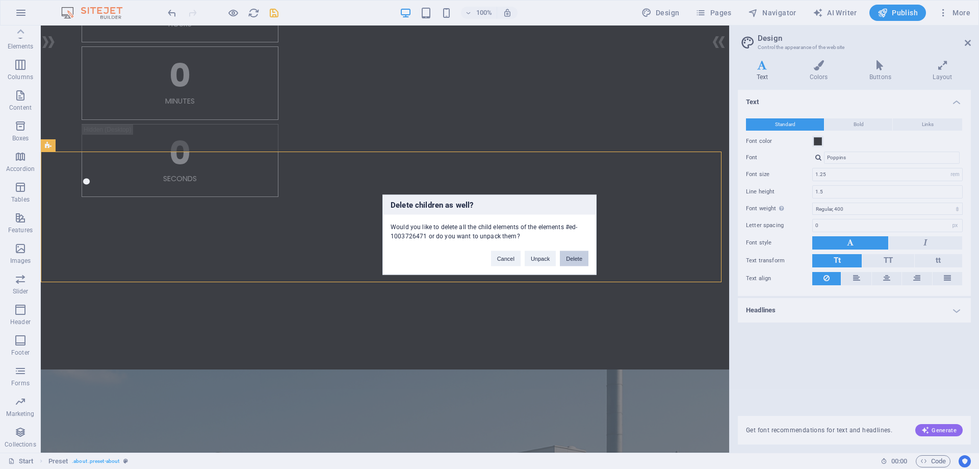
click at [573, 256] on button "Delete" at bounding box center [574, 257] width 29 height 15
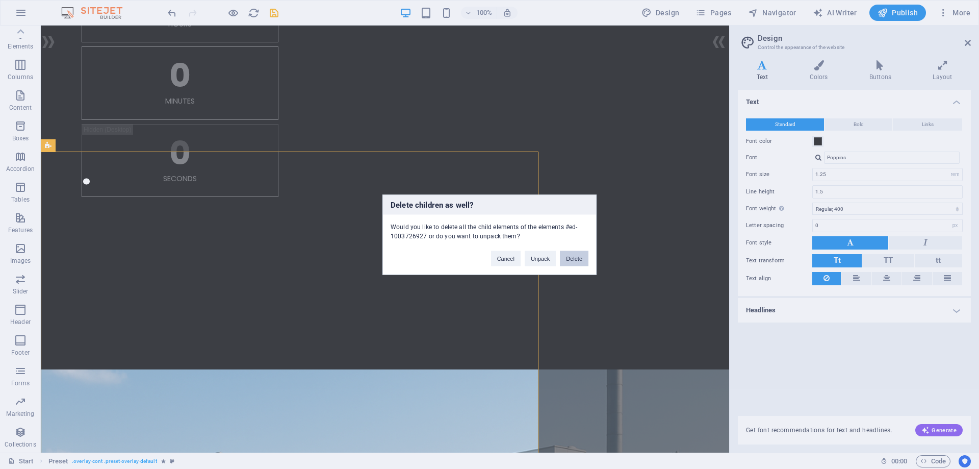
drag, startPoint x: 574, startPoint y: 258, endPoint x: 533, endPoint y: 232, distance: 48.4
click at [574, 258] on button "Delete" at bounding box center [574, 257] width 29 height 15
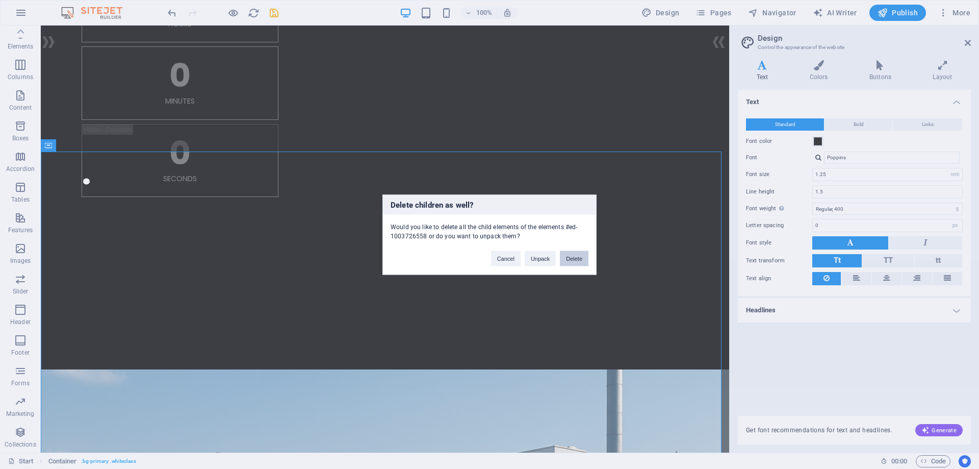
click at [574, 260] on button "Delete" at bounding box center [574, 257] width 29 height 15
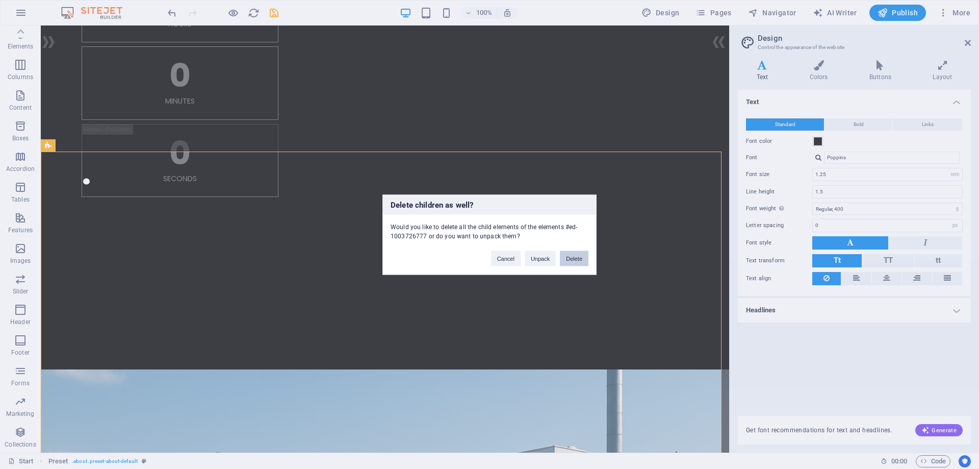
click at [571, 261] on button "Delete" at bounding box center [574, 257] width 29 height 15
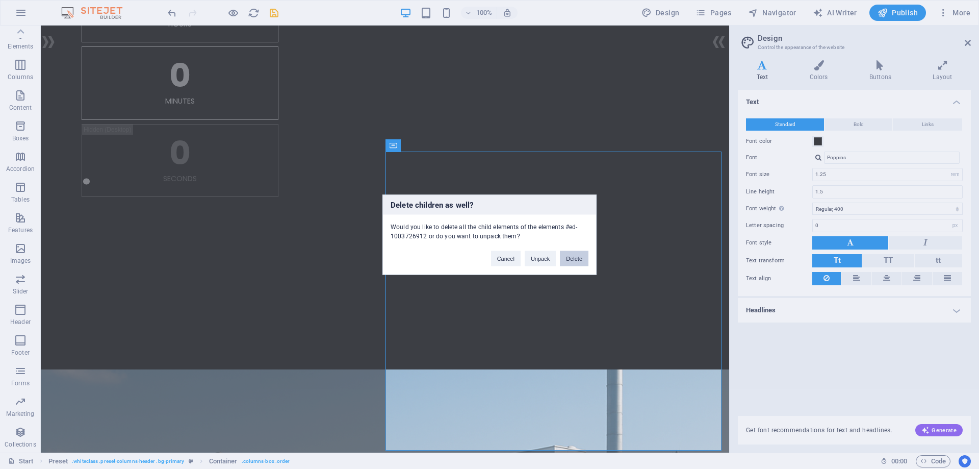
click at [572, 262] on button "Delete" at bounding box center [574, 257] width 29 height 15
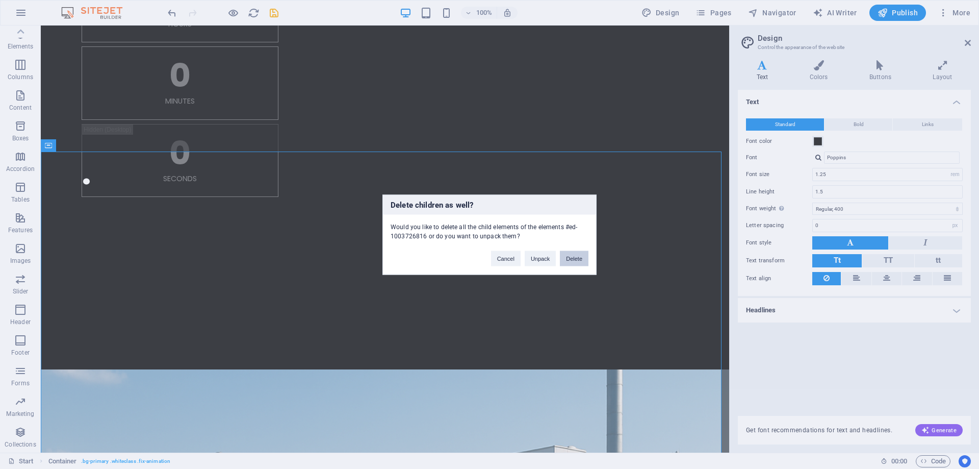
click at [574, 260] on button "Delete" at bounding box center [574, 257] width 29 height 15
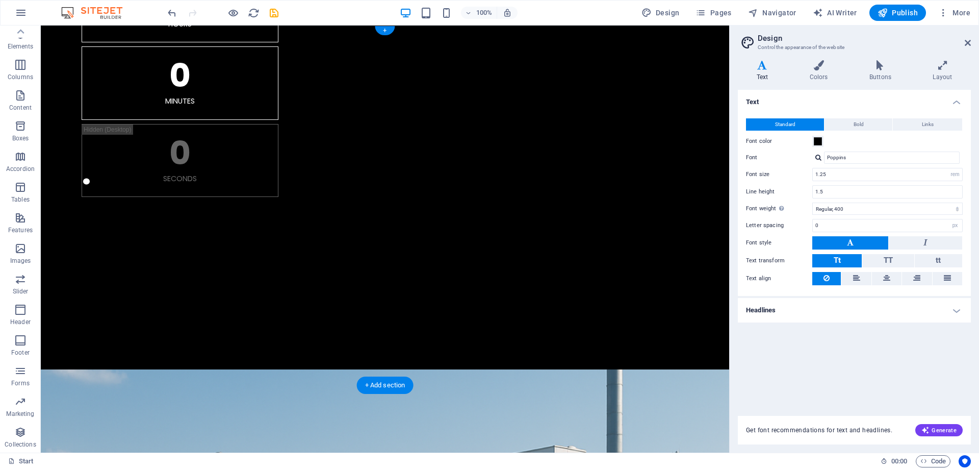
scroll to position [0, 0]
